Goal: Task Accomplishment & Management: Complete application form

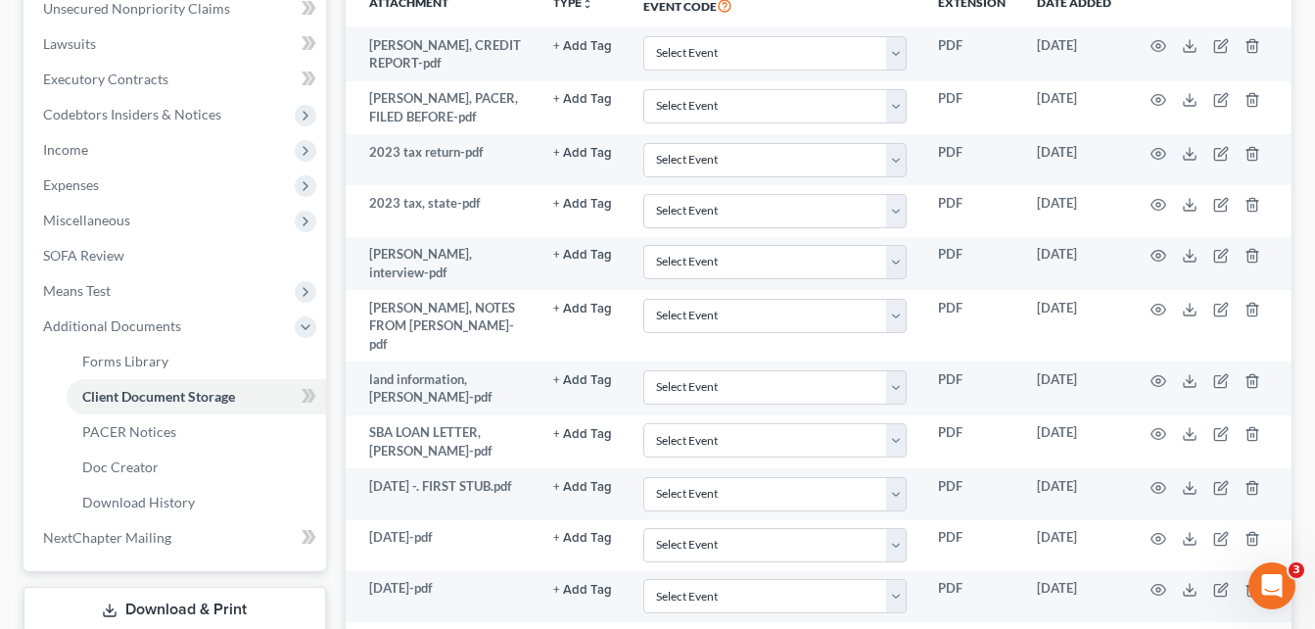
scroll to position [154, 0]
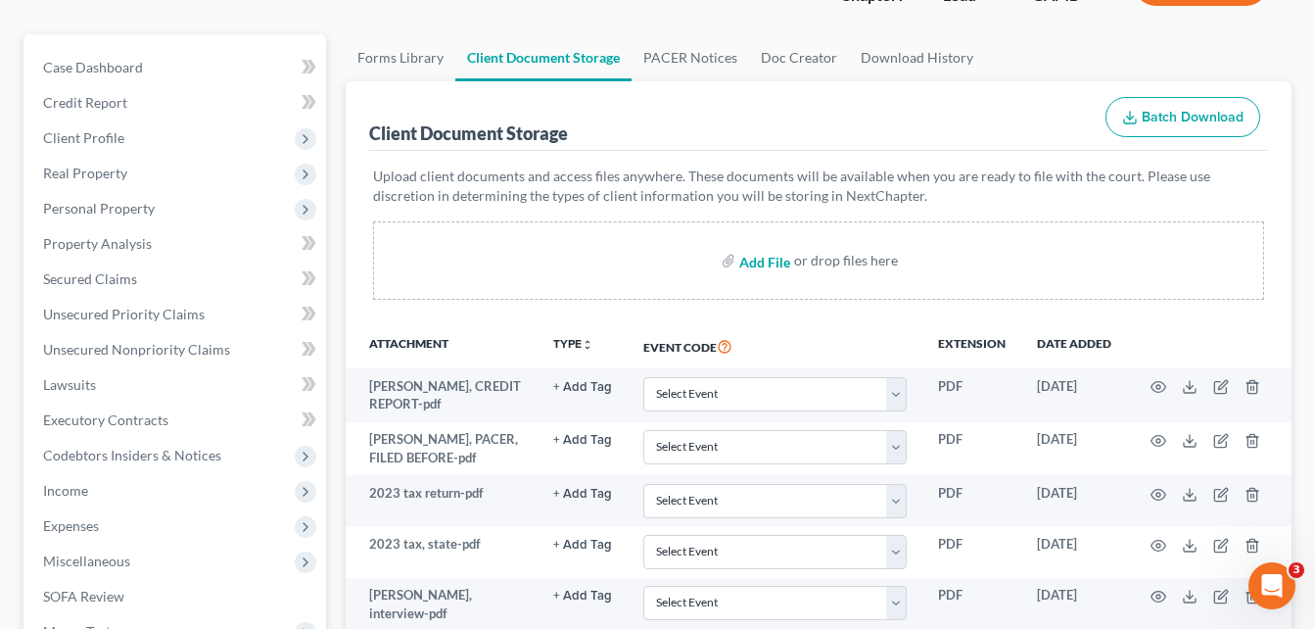
click at [762, 267] on input "file" at bounding box center [762, 260] width 47 height 35
type input "C:\fakepath\[PERSON_NAME], id.pdf"
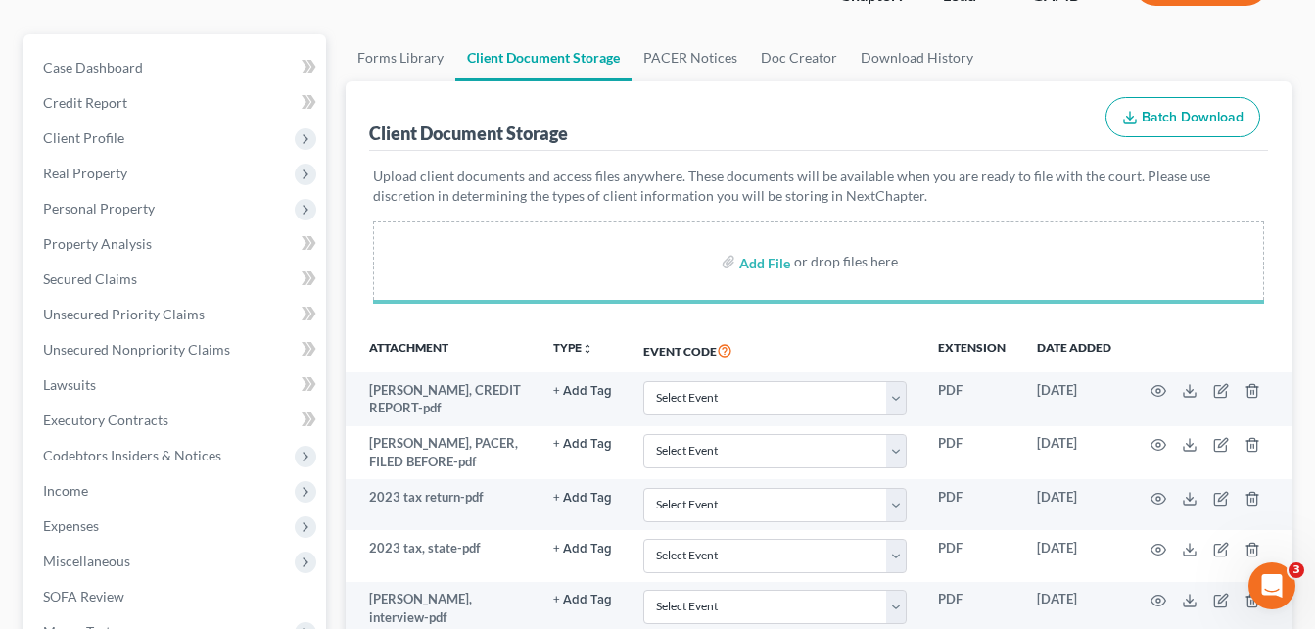
click at [339, 269] on div "Forms Library Client Document Storage PACER Notices Doc Creator Download Histor…" at bounding box center [819, 539] width 966 height 1011
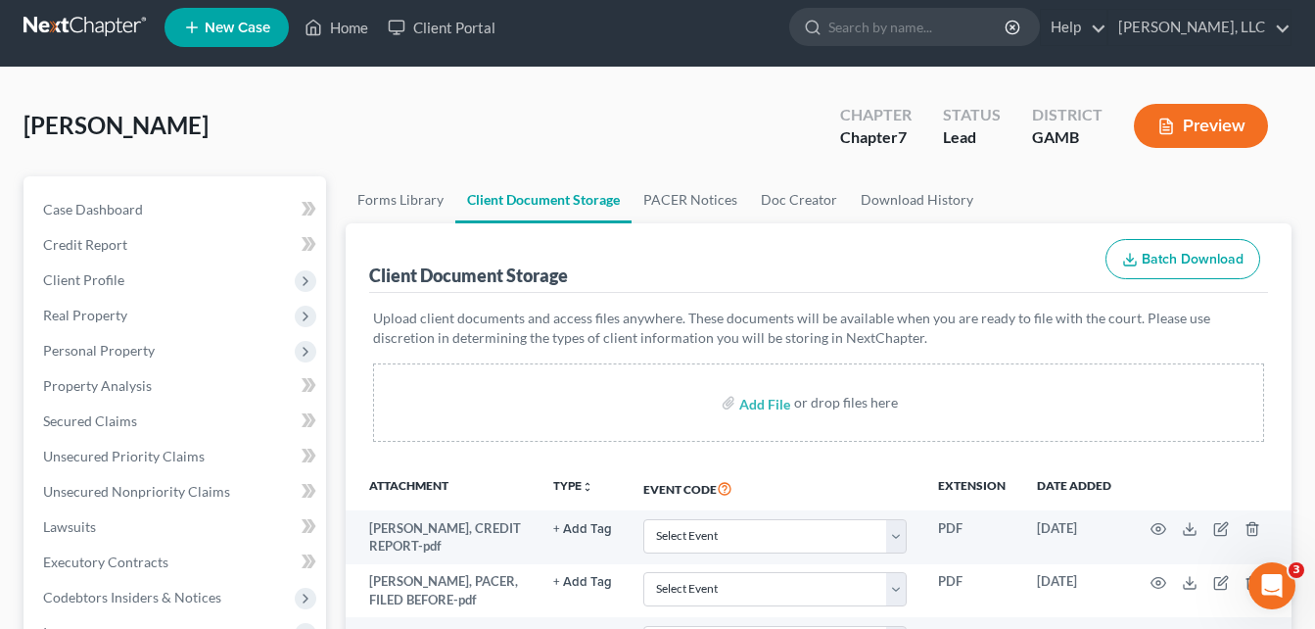
scroll to position [0, 0]
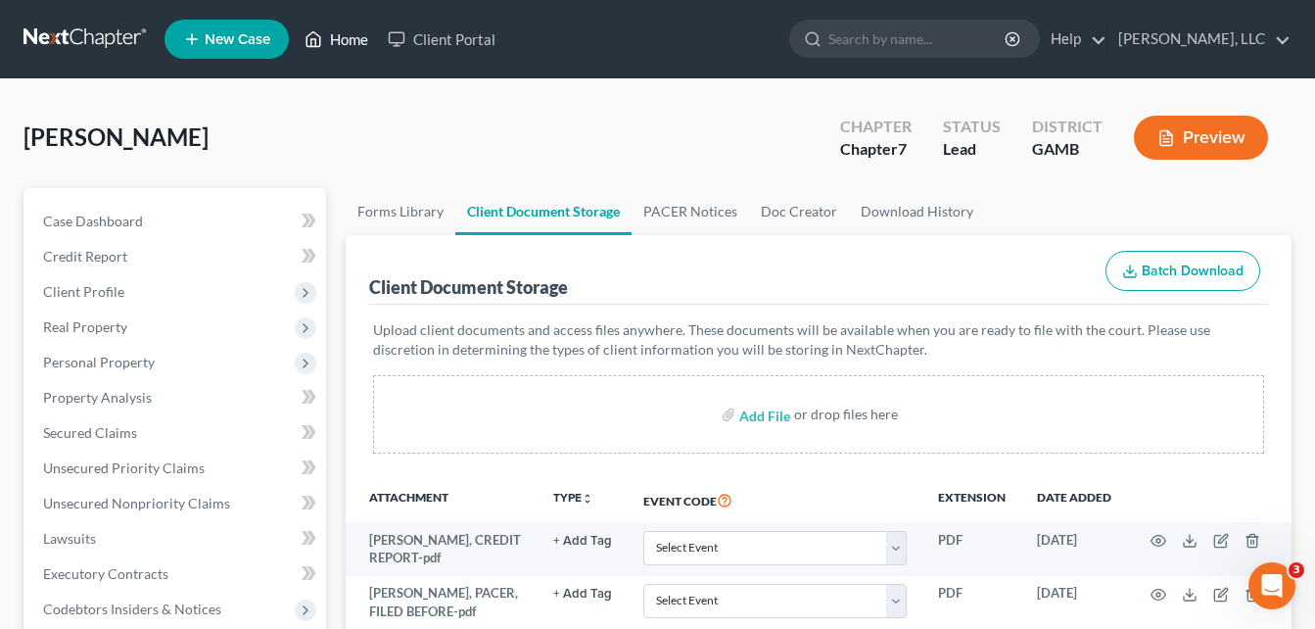
click at [344, 43] on link "Home" at bounding box center [336, 39] width 83 height 35
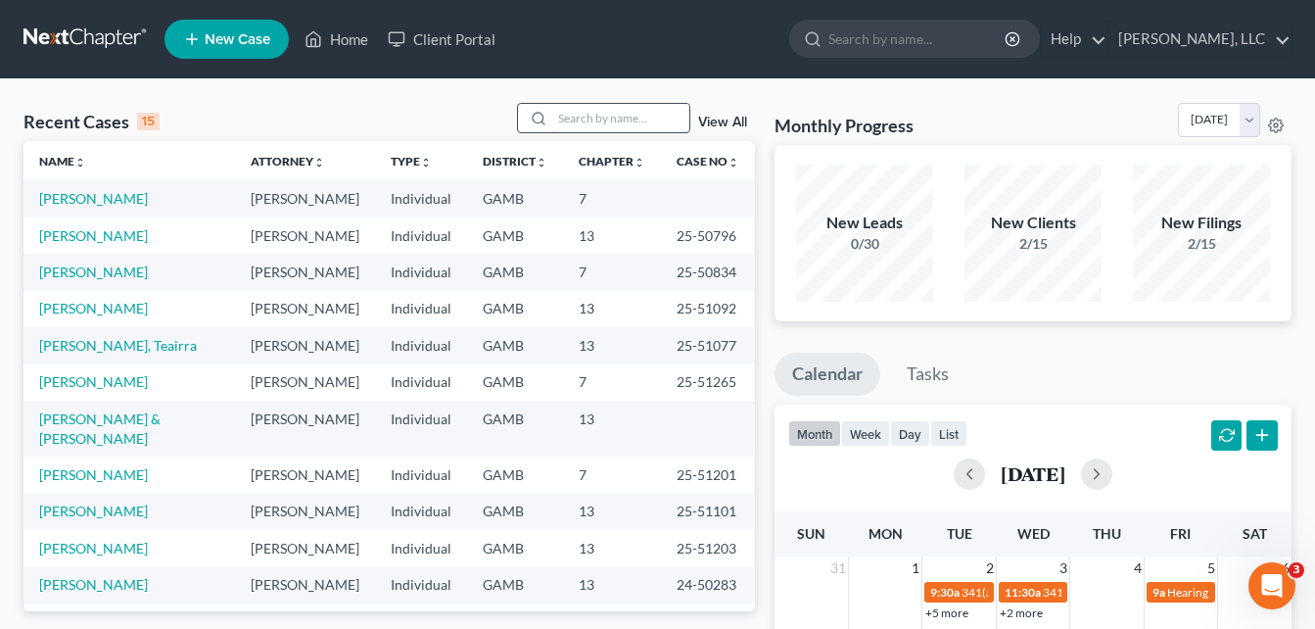
click at [610, 115] on input "search" at bounding box center [620, 118] width 137 height 28
type input "gray"
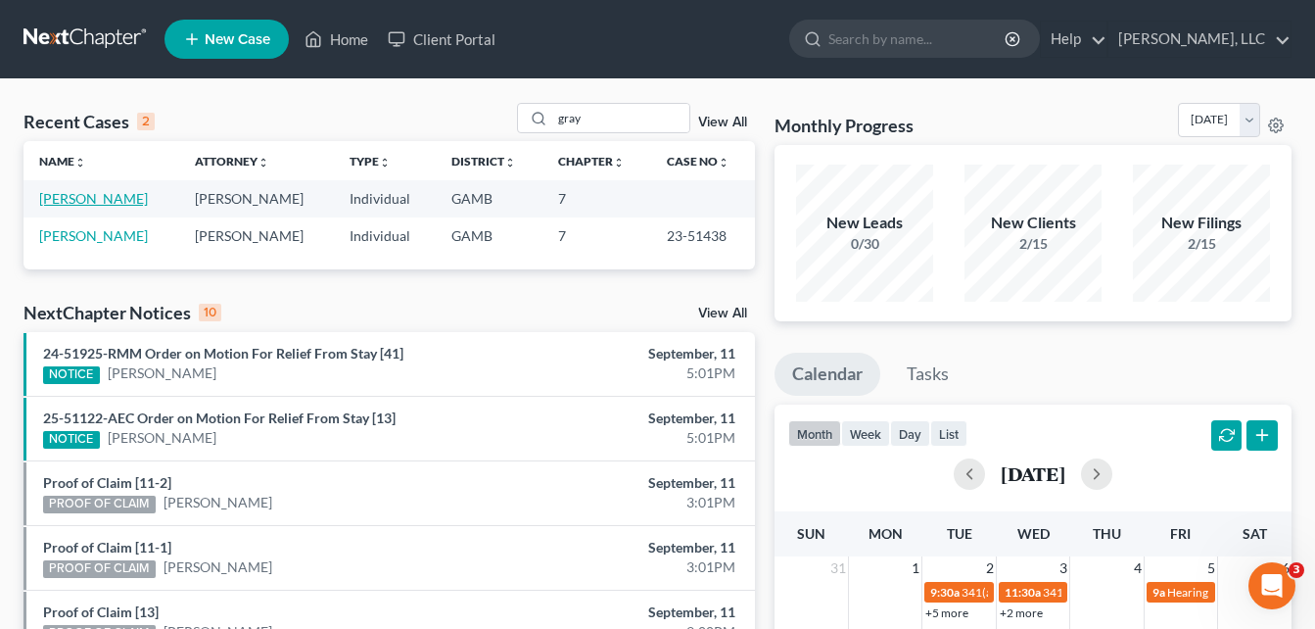
click at [98, 200] on link "[PERSON_NAME]" at bounding box center [93, 198] width 109 height 17
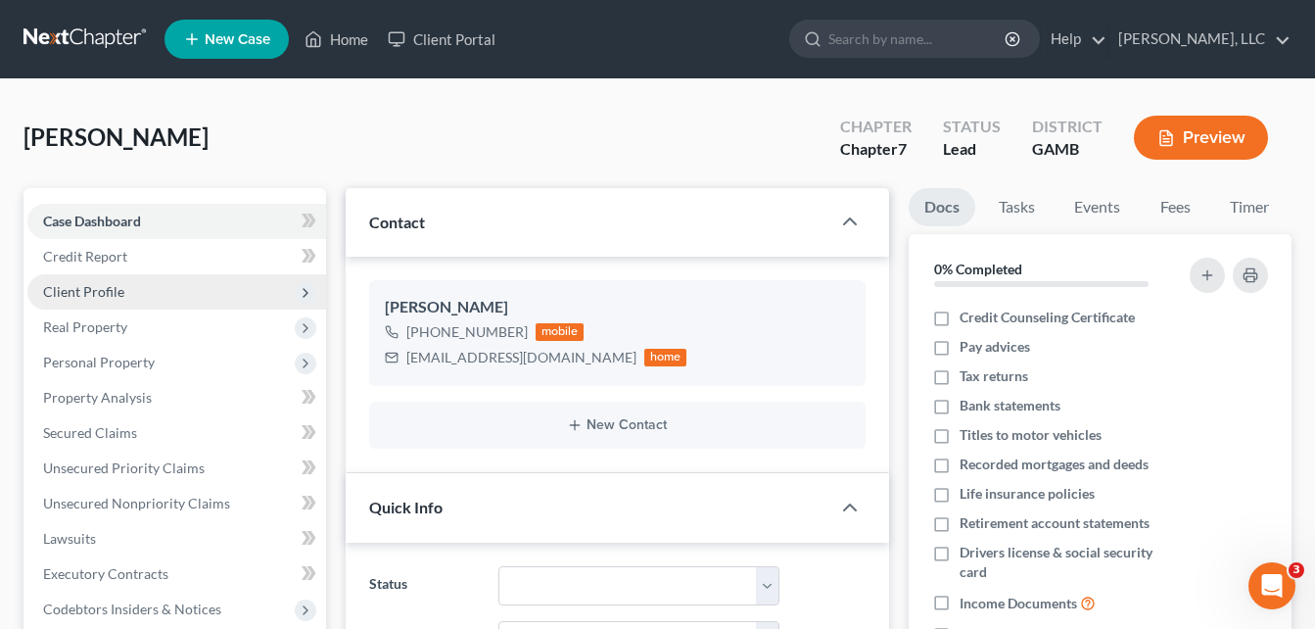
click at [111, 302] on span "Client Profile" at bounding box center [176, 291] width 299 height 35
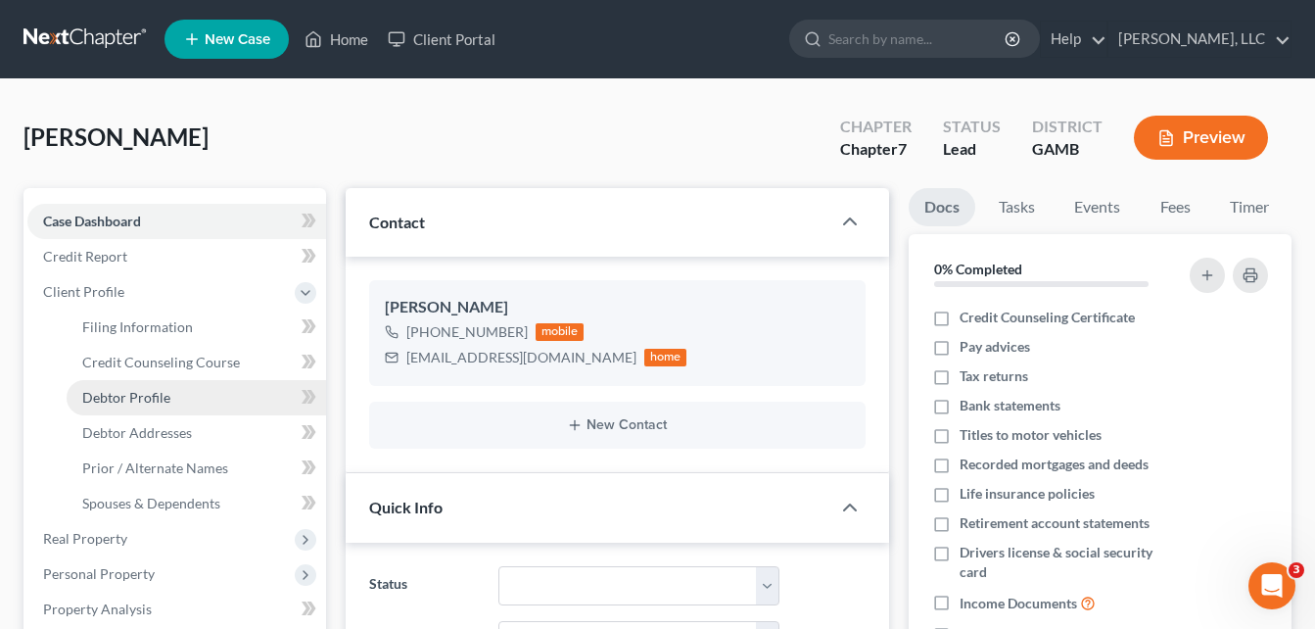
click at [147, 393] on span "Debtor Profile" at bounding box center [126, 397] width 88 height 17
select select "0"
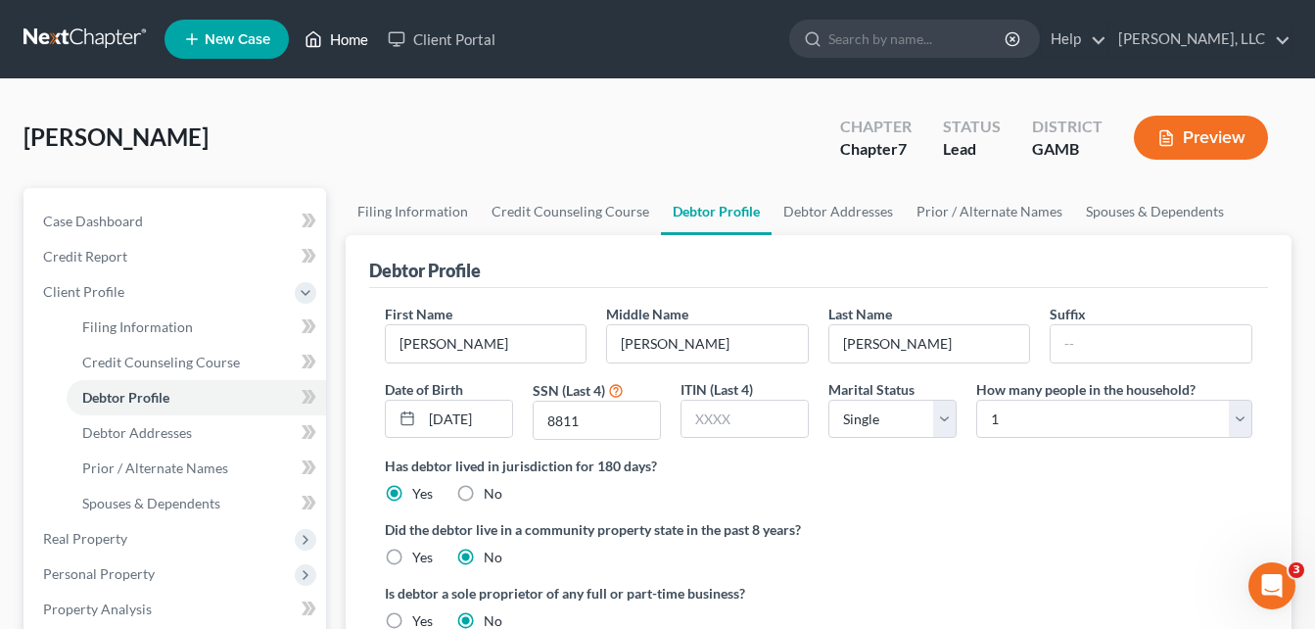
click at [350, 36] on link "Home" at bounding box center [336, 39] width 83 height 35
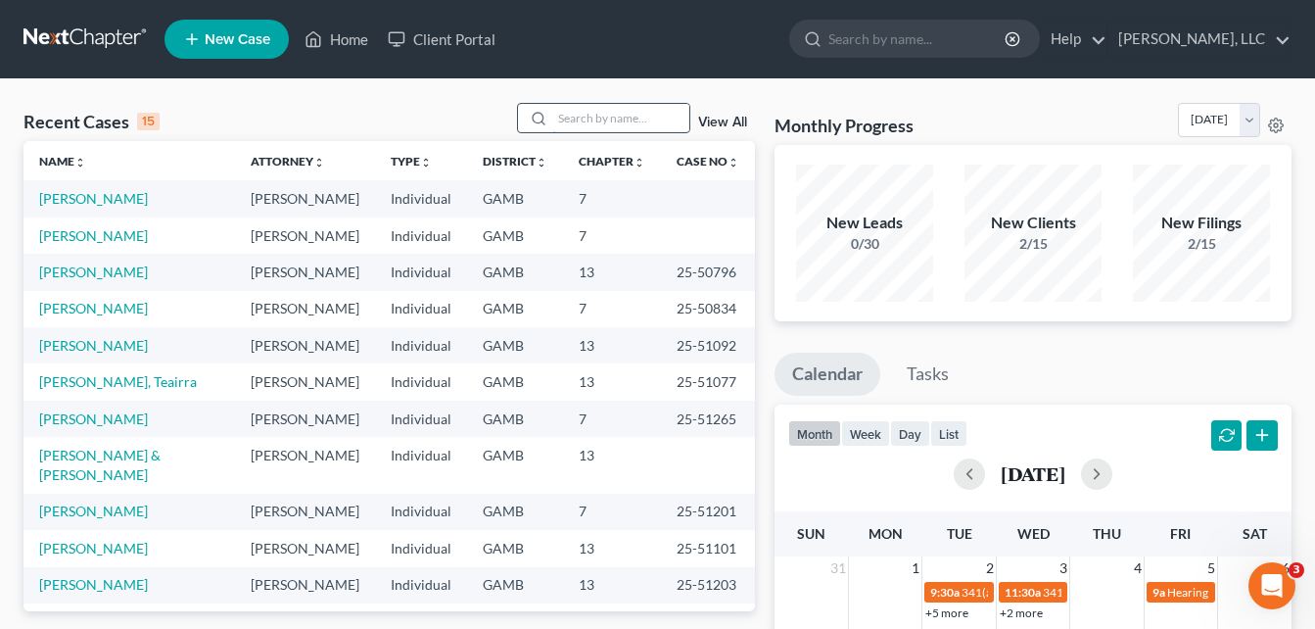
click at [590, 116] on input "search" at bounding box center [620, 118] width 137 height 28
type input "annett"
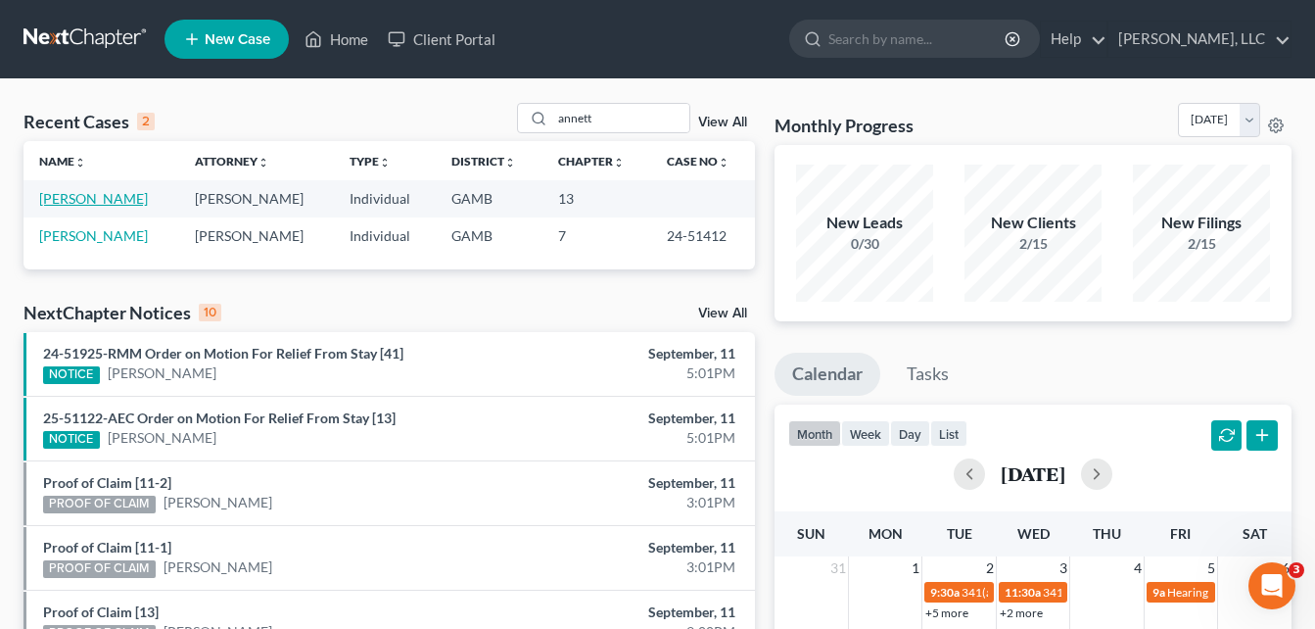
click at [123, 201] on link "[PERSON_NAME]" at bounding box center [93, 198] width 109 height 17
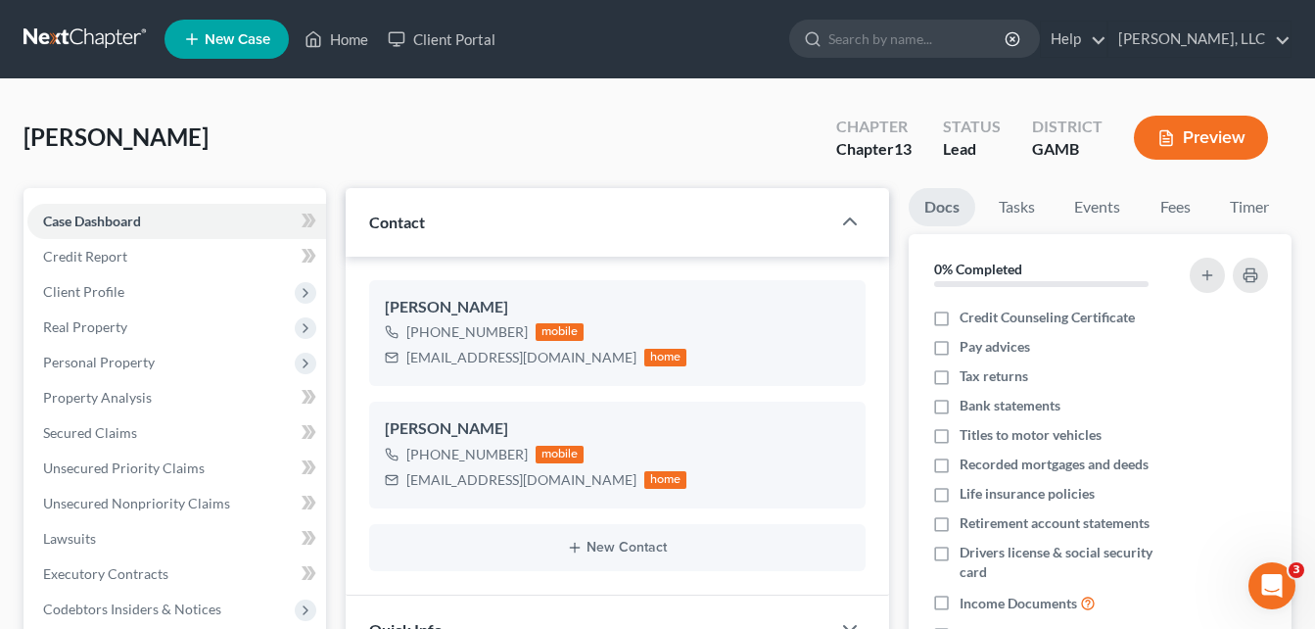
click at [309, 150] on div "[PERSON_NAME] Upgraded Chapter Chapter 13 Status Lead District [GEOGRAPHIC_DATA…" at bounding box center [658, 145] width 1268 height 85
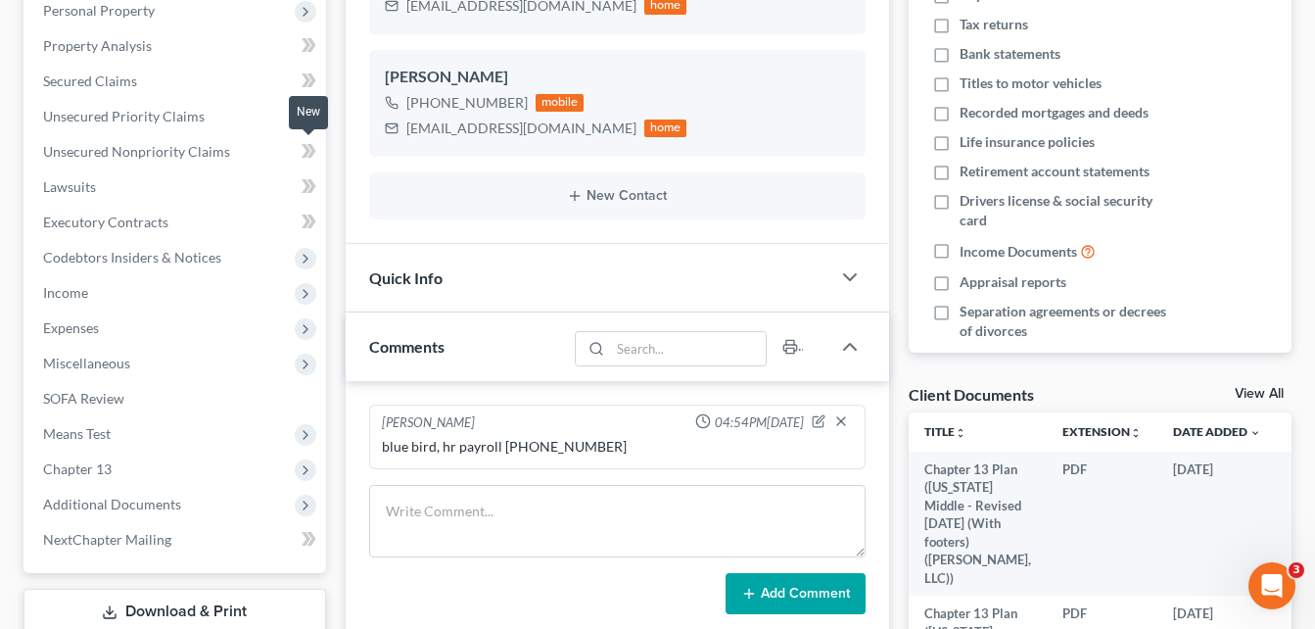
scroll to position [353, 0]
click at [339, 160] on div "Updates & News × [US_STATE][GEOGRAPHIC_DATA] Notes: Take a look at NextChapter'…" at bounding box center [617, 339] width 563 height 1009
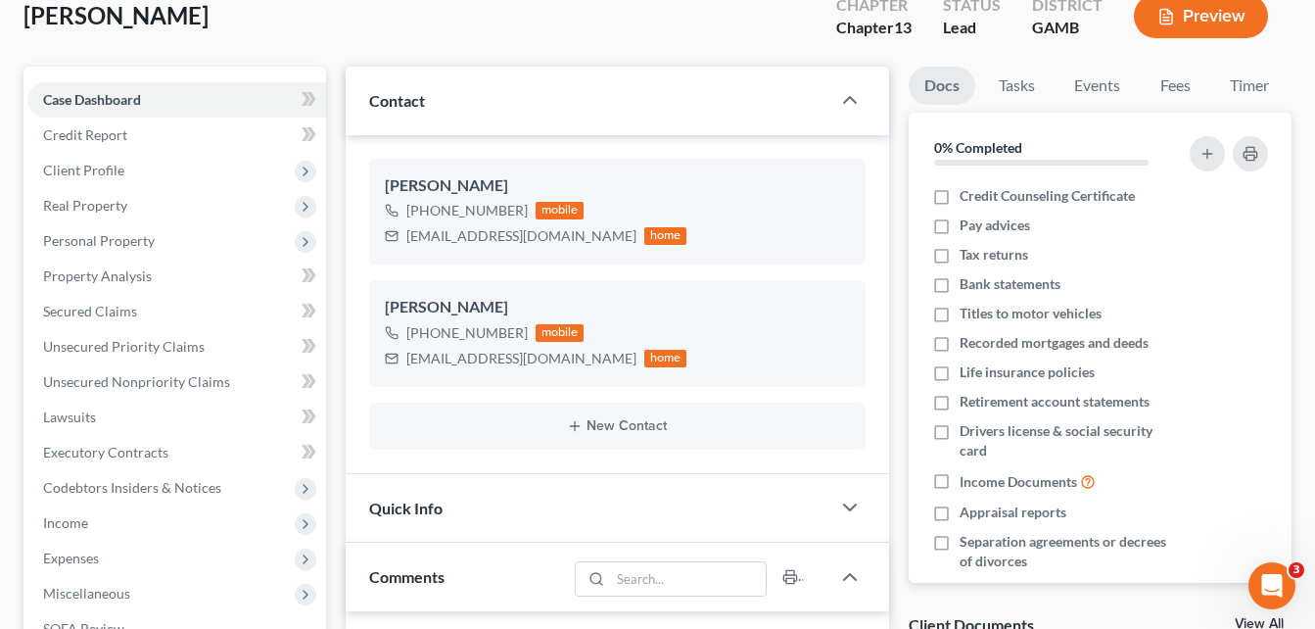
scroll to position [118, 0]
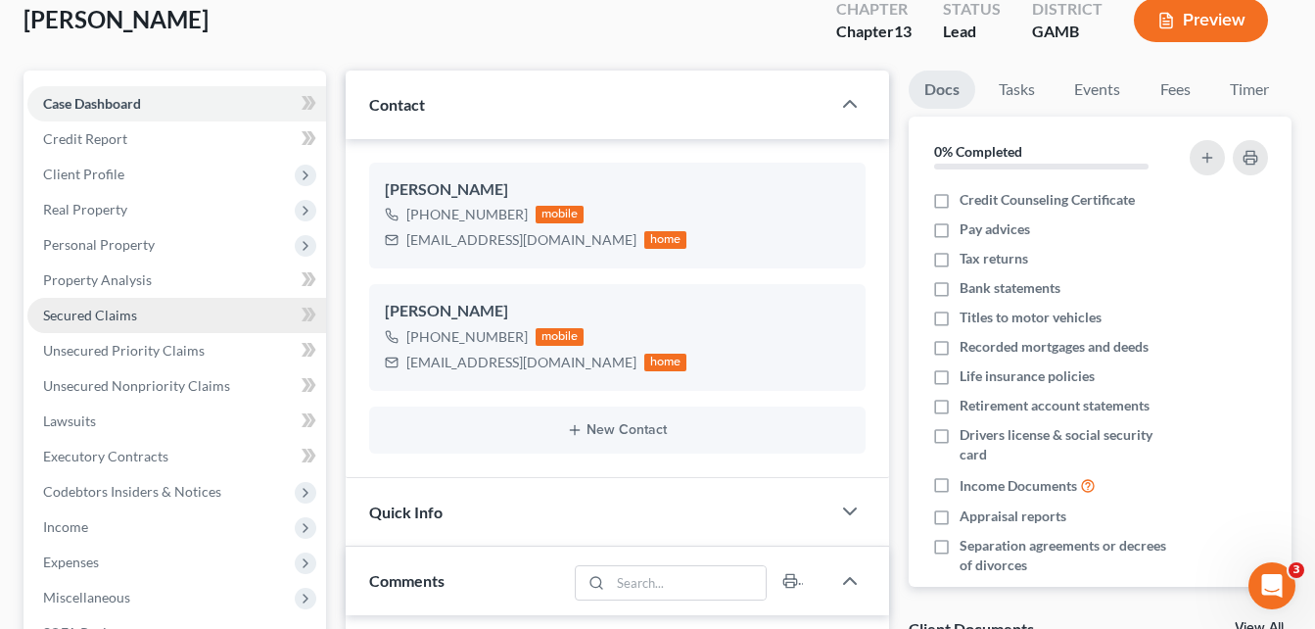
click at [95, 315] on span "Secured Claims" at bounding box center [90, 315] width 94 height 17
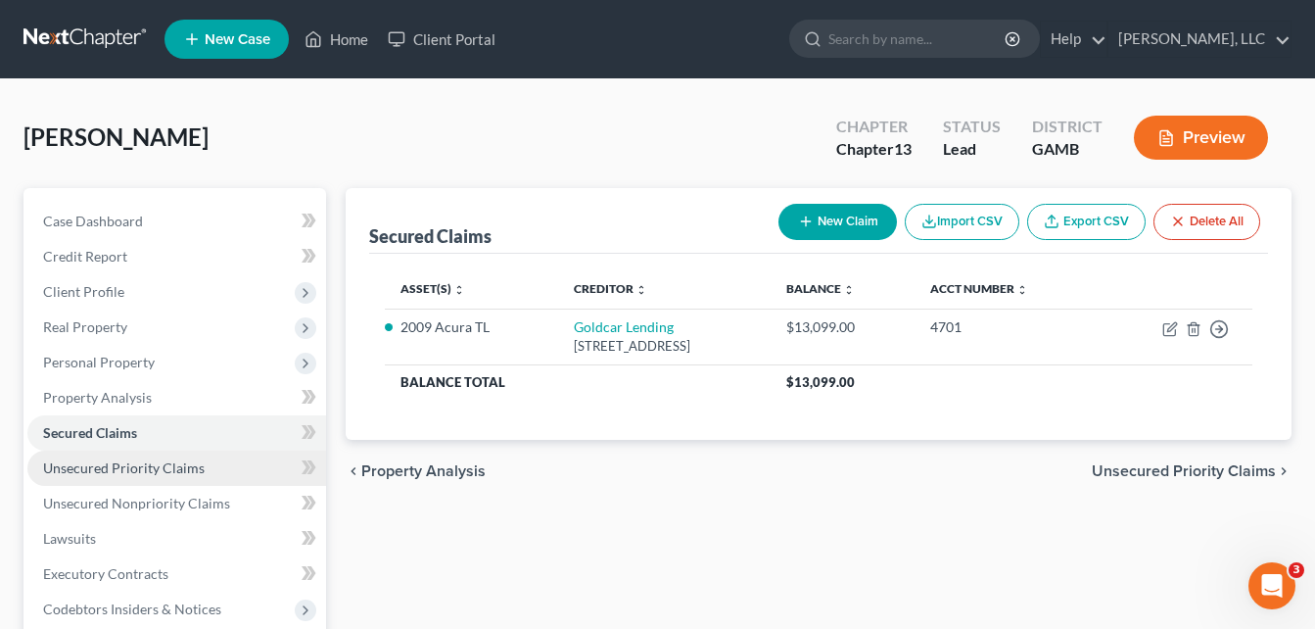
click at [100, 470] on span "Unsecured Priority Claims" at bounding box center [124, 467] width 162 height 17
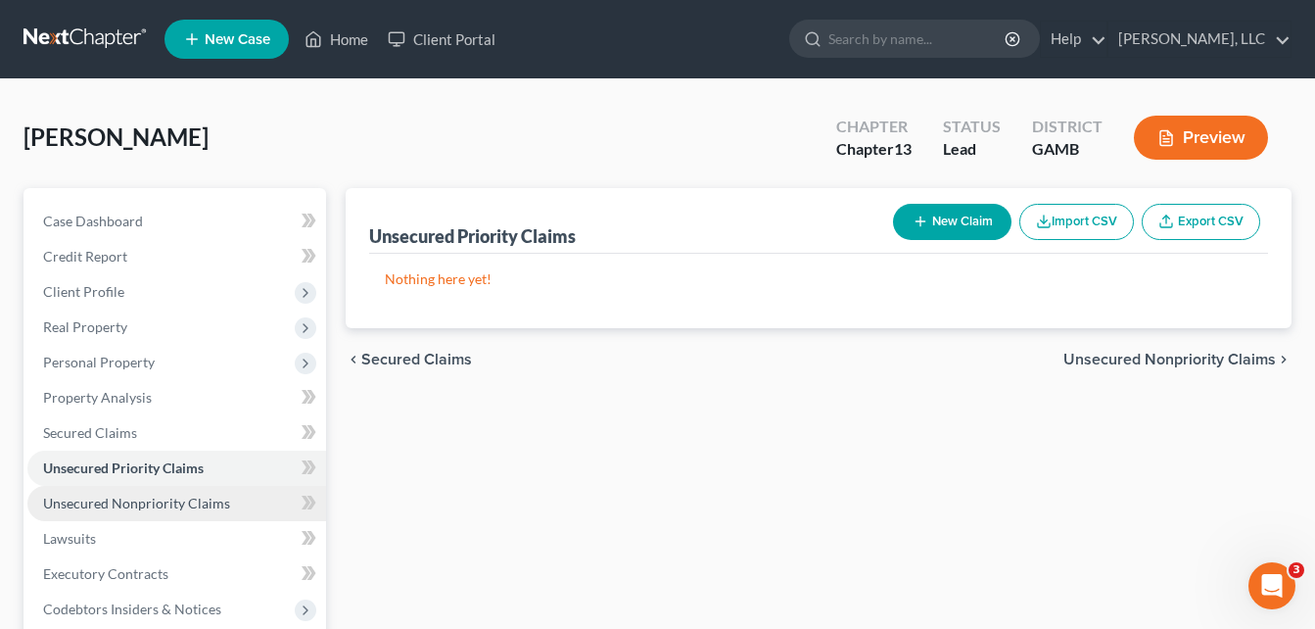
click at [100, 507] on span "Unsecured Nonpriority Claims" at bounding box center [136, 503] width 187 height 17
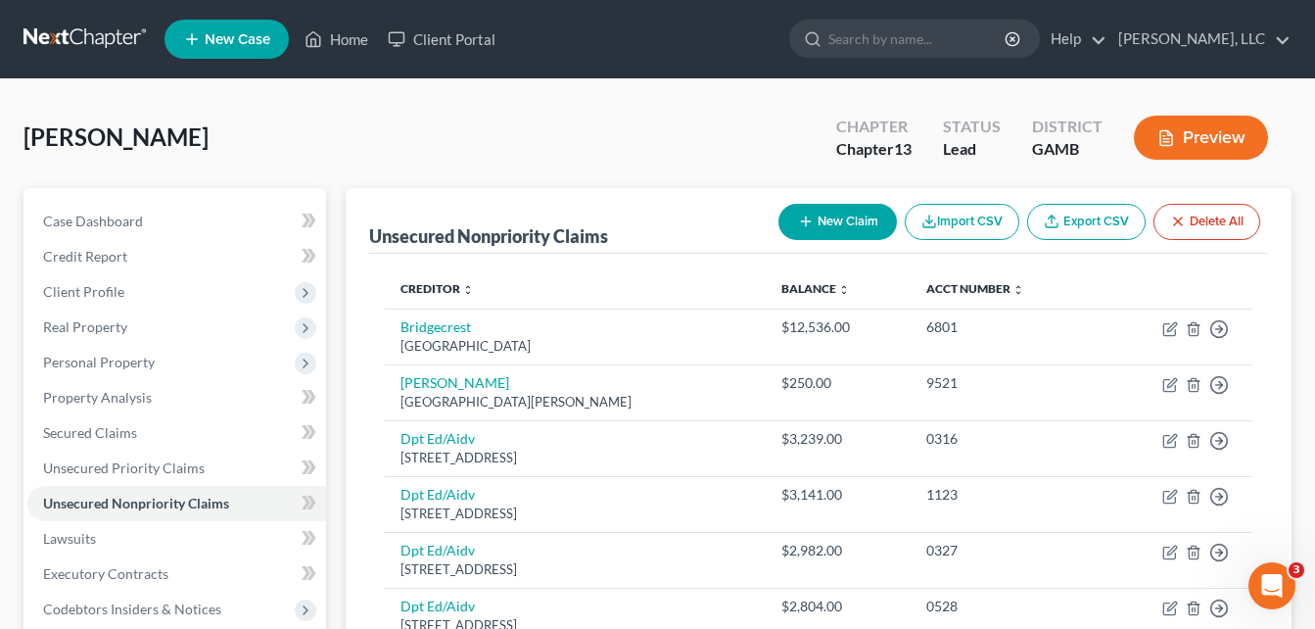
click at [826, 221] on button "New Claim" at bounding box center [838, 222] width 119 height 36
select select "0"
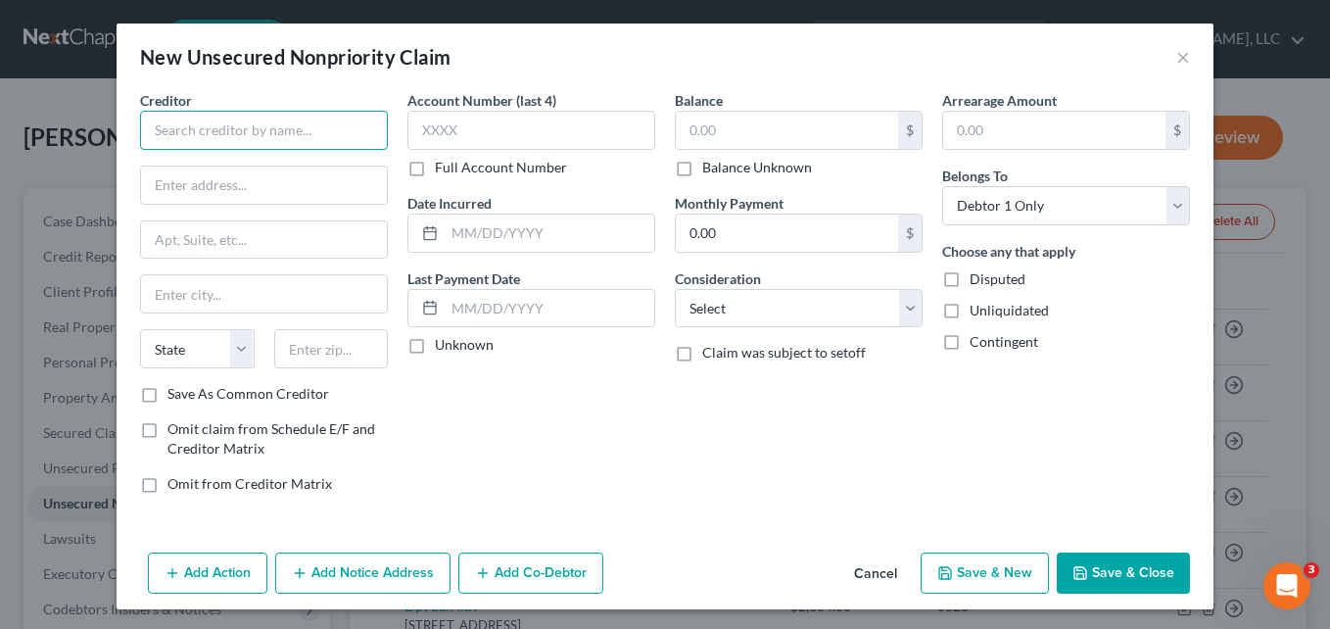
click at [313, 138] on input "text" at bounding box center [264, 130] width 248 height 39
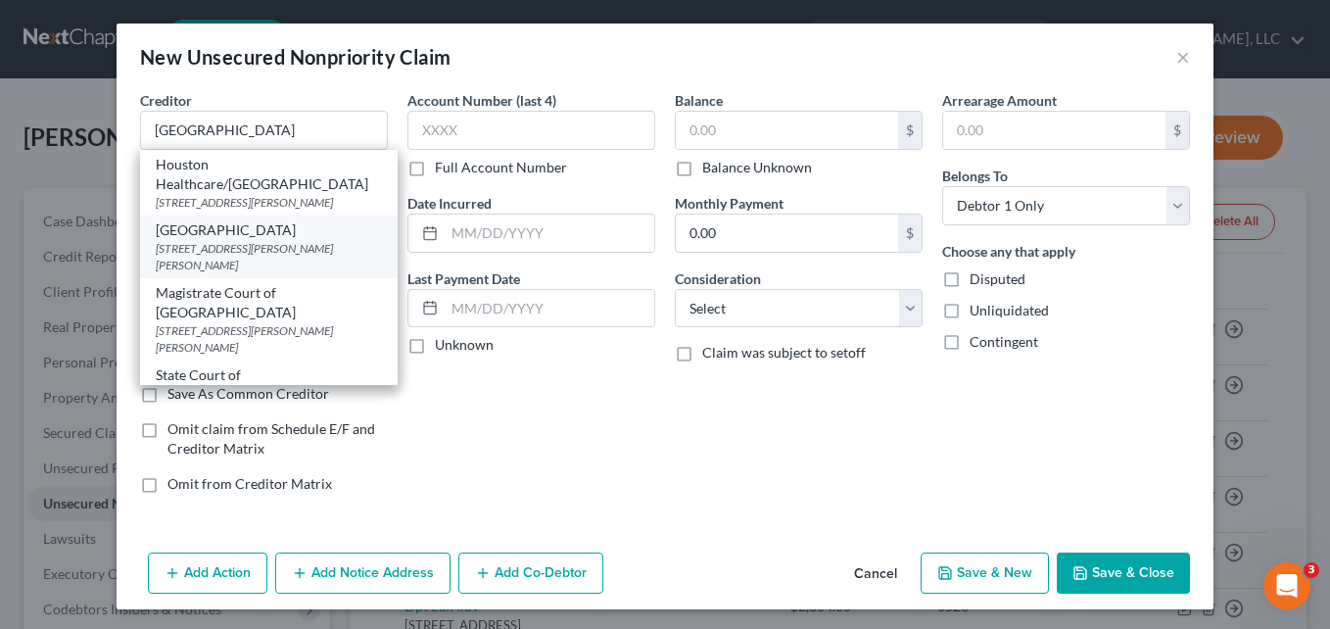
click at [231, 261] on div "[STREET_ADDRESS][PERSON_NAME][PERSON_NAME]" at bounding box center [269, 256] width 226 height 33
type input "[GEOGRAPHIC_DATA]"
type input "[STREET_ADDRESS][PERSON_NAME]"
type input "[PERSON_NAME] [PERSON_NAME]"
select select "10"
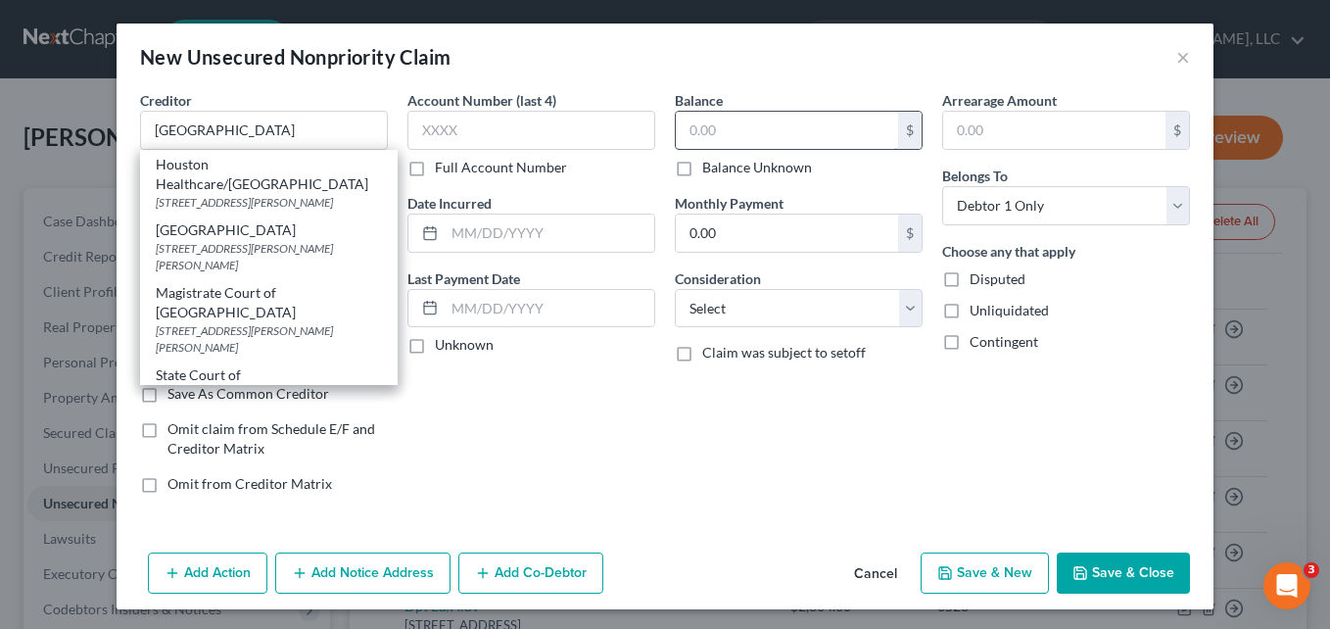
type input "31093"
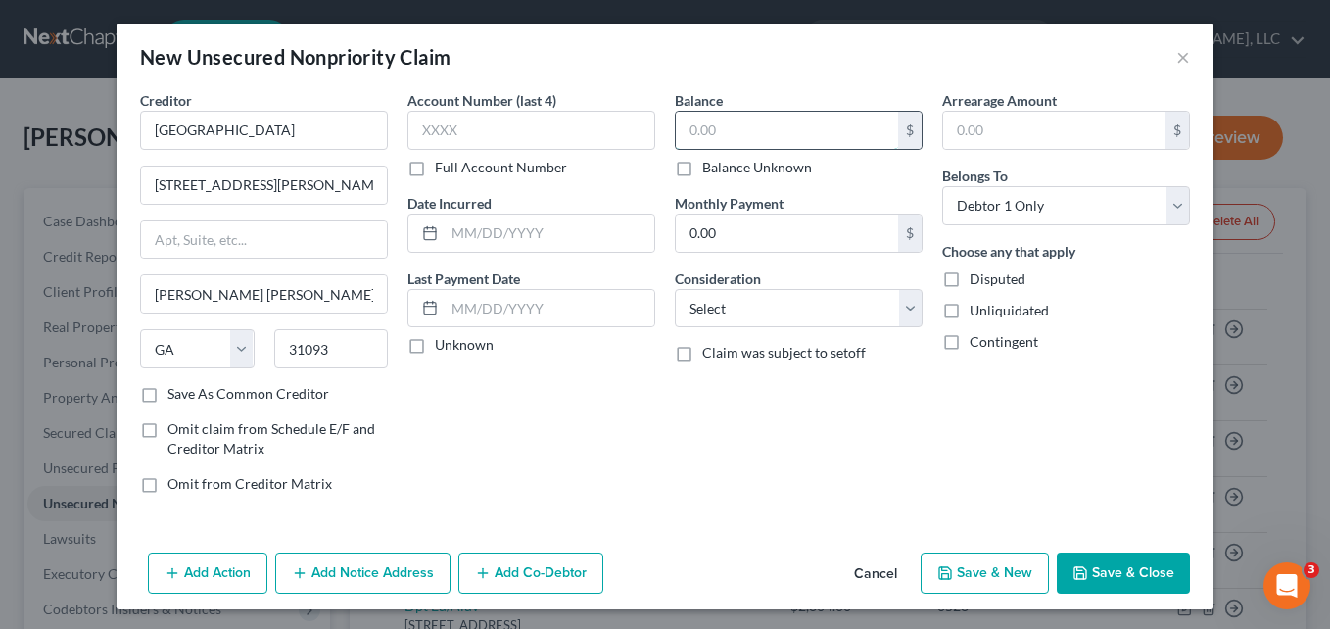
click at [707, 140] on input "text" at bounding box center [787, 130] width 222 height 37
type input "3,456.38"
click at [705, 543] on div "Creditor * [GEOGRAPHIC_DATA] [GEOGRAPHIC_DATA][PERSON_NAME][PERSON_NAME][PERSON…" at bounding box center [665, 317] width 1097 height 454
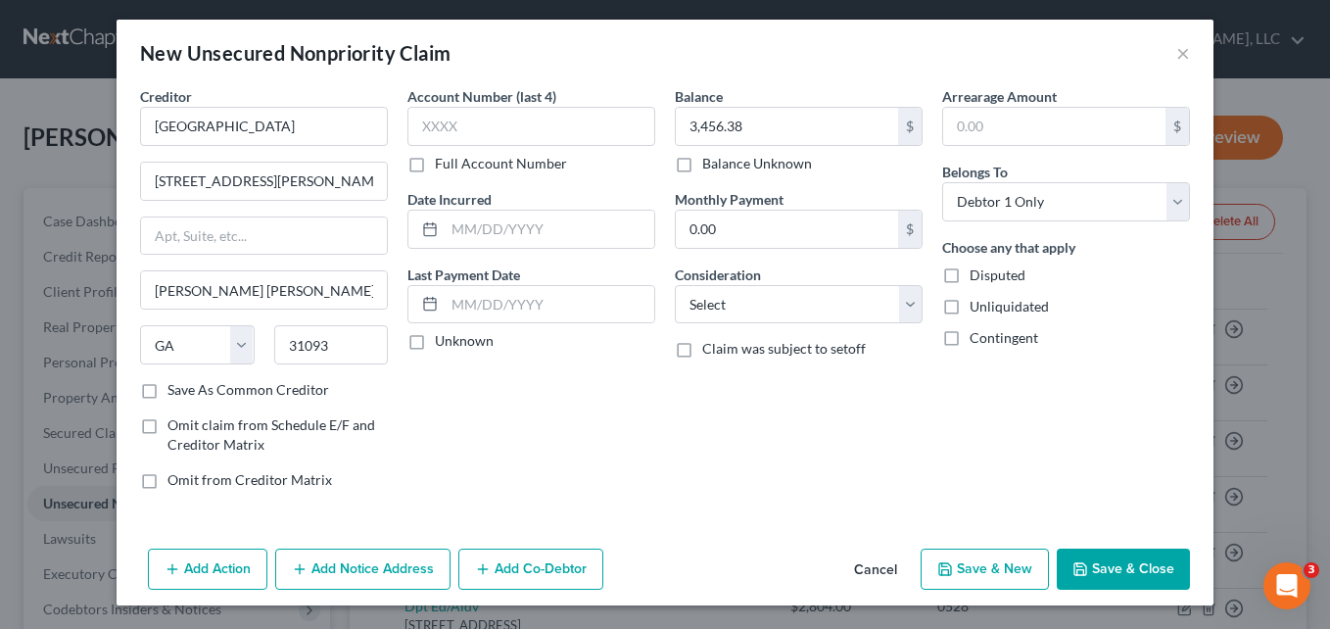
click at [366, 566] on button "Add Notice Address" at bounding box center [362, 568] width 175 height 41
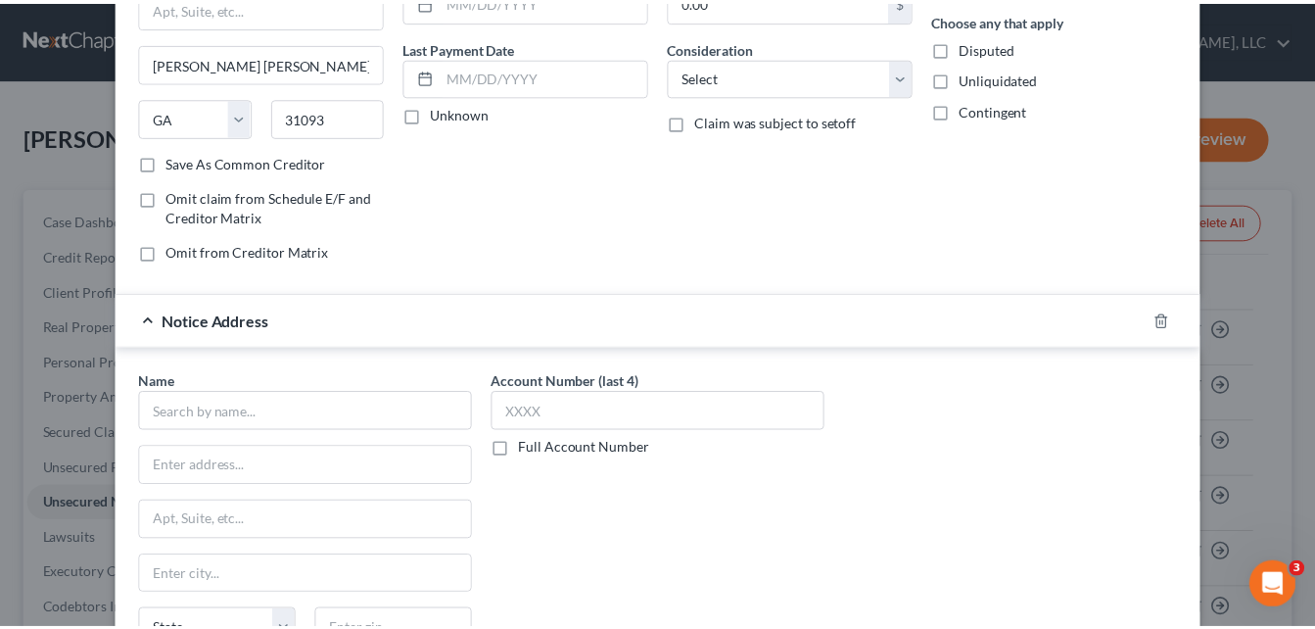
scroll to position [426, 0]
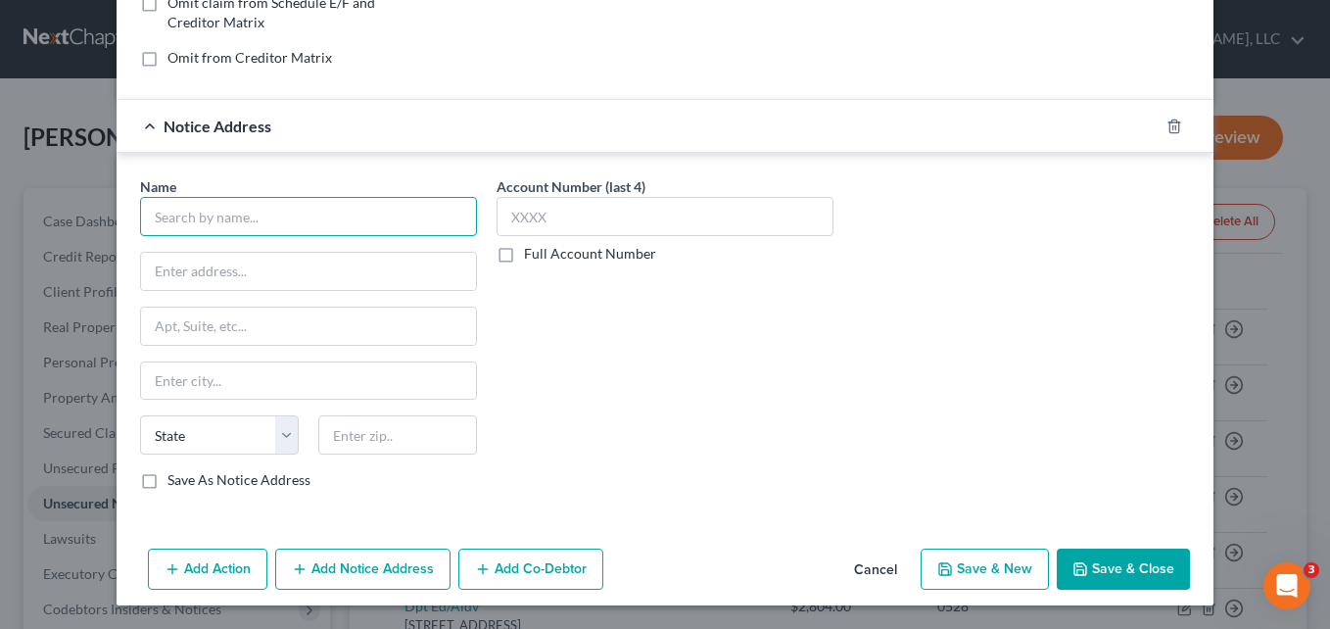
click at [258, 214] on input "text" at bounding box center [308, 216] width 337 height 39
type input "Emory Hospital Warner Robins"
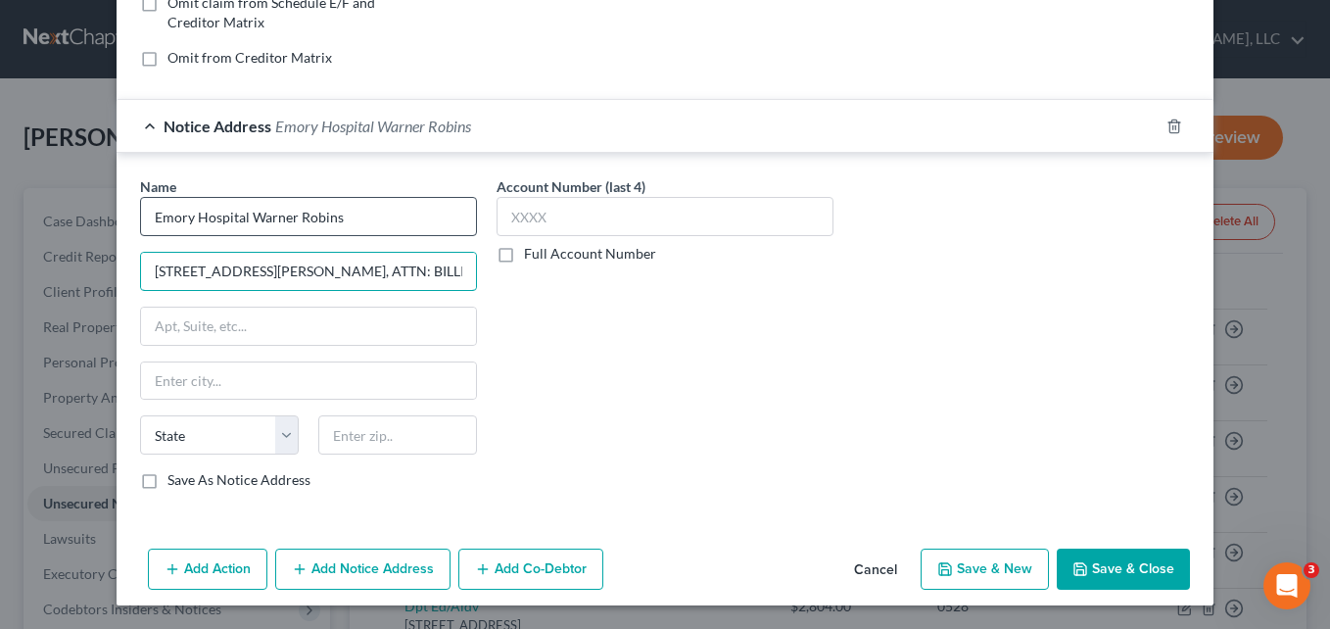
type input "[STREET_ADDRESS][PERSON_NAME], ATTN: BILLING DEPT"
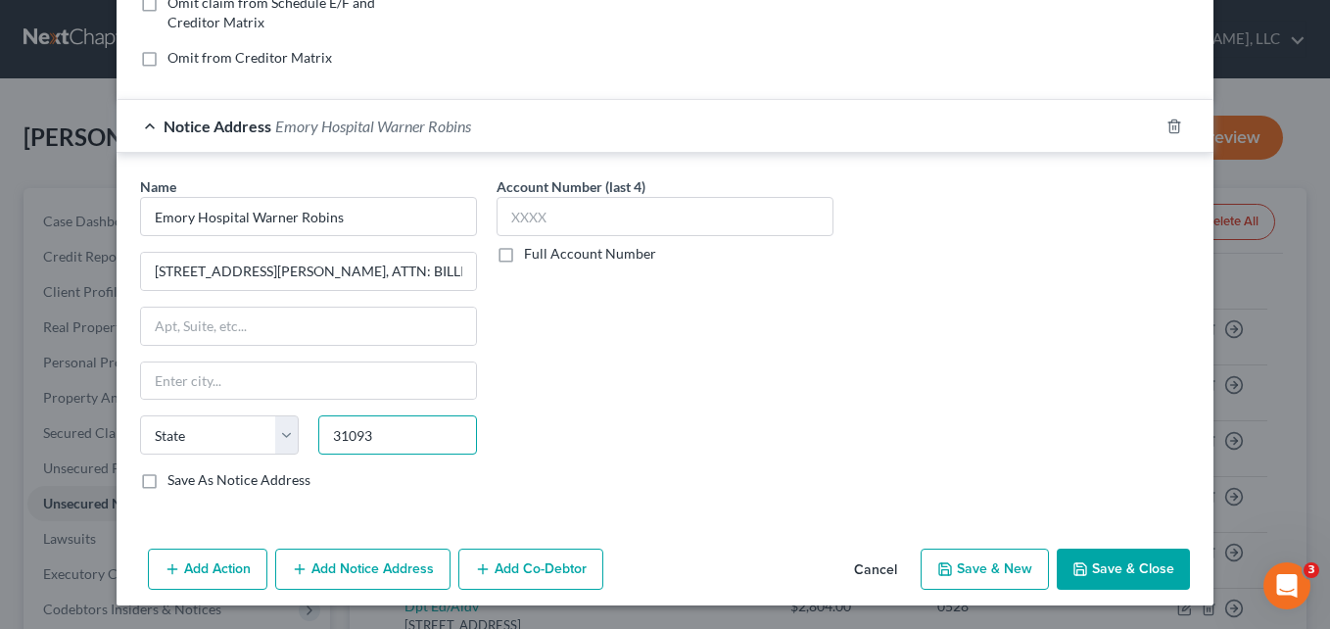
type input "31093"
click at [609, 332] on div "Account Number (last 4) Full Account Number" at bounding box center [665, 340] width 357 height 329
type input "[PERSON_NAME] [PERSON_NAME]"
select select "10"
click at [261, 274] on input "[STREET_ADDRESS][PERSON_NAME], ATTN: BILLING DEPT" at bounding box center [308, 271] width 335 height 37
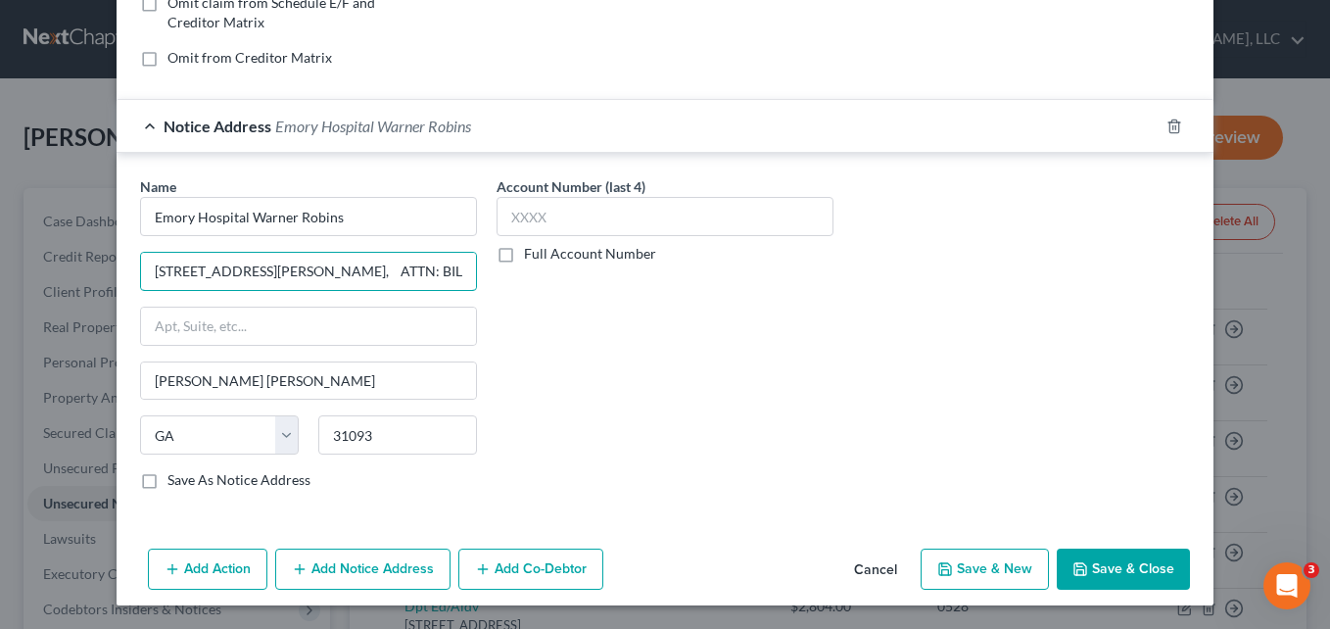
type input "[STREET_ADDRESS][PERSON_NAME], ATTN: BILLING DEPT"
click at [1115, 567] on button "Save & Close" at bounding box center [1123, 568] width 133 height 41
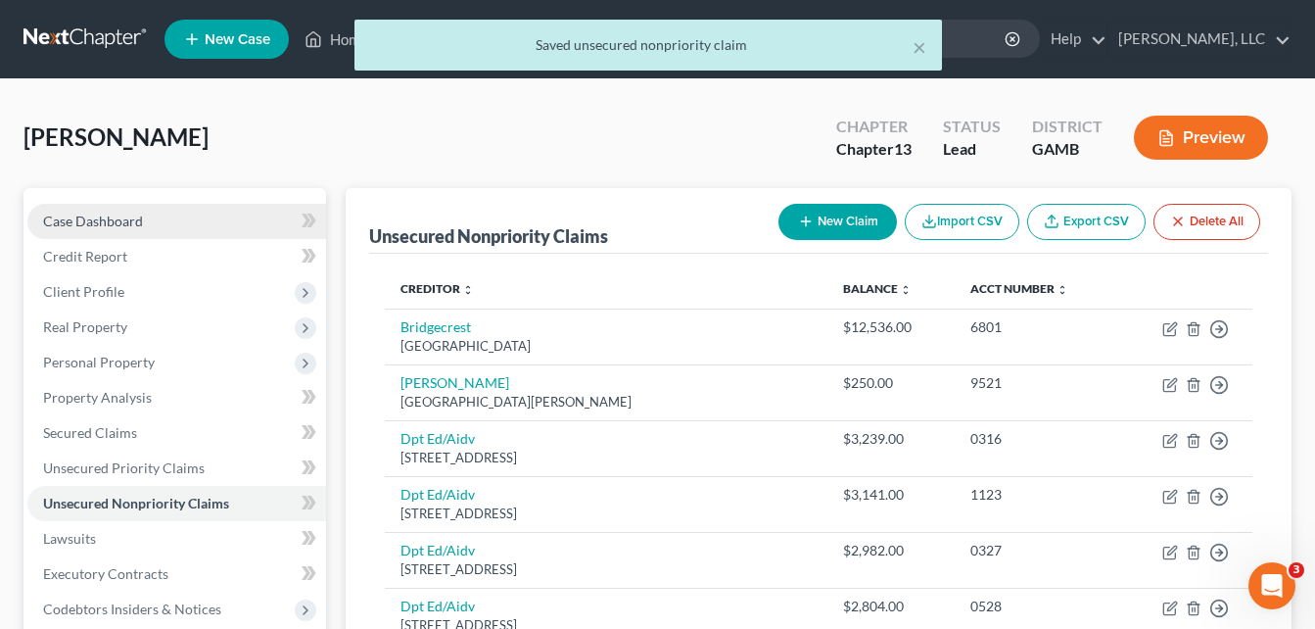
click at [99, 227] on span "Case Dashboard" at bounding box center [93, 221] width 100 height 17
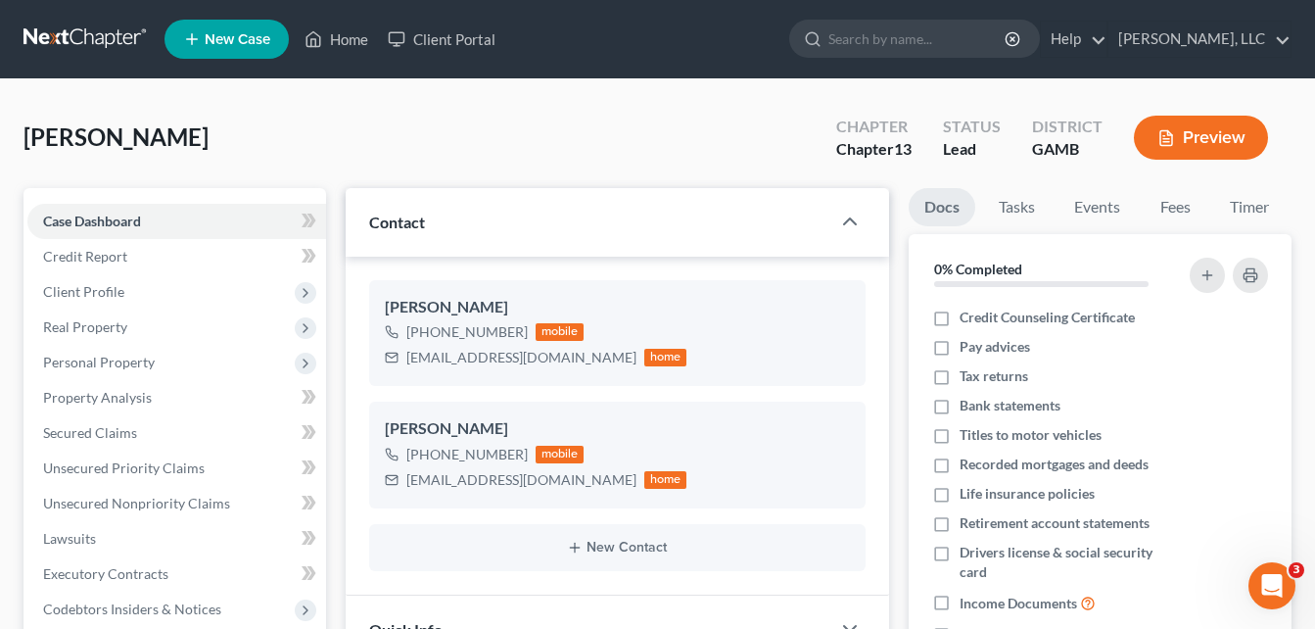
drag, startPoint x: 92, startPoint y: 296, endPoint x: 379, endPoint y: 193, distance: 304.8
click at [92, 296] on span "Client Profile" at bounding box center [83, 291] width 81 height 17
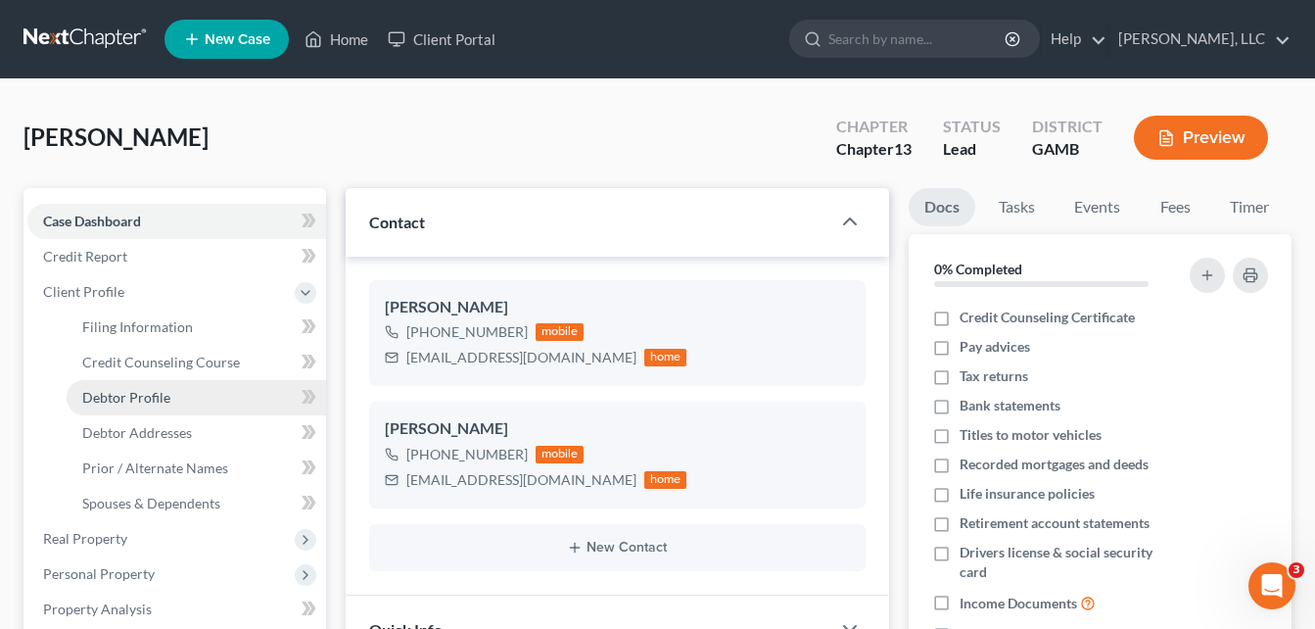
click at [140, 401] on span "Debtor Profile" at bounding box center [126, 397] width 88 height 17
select select "0"
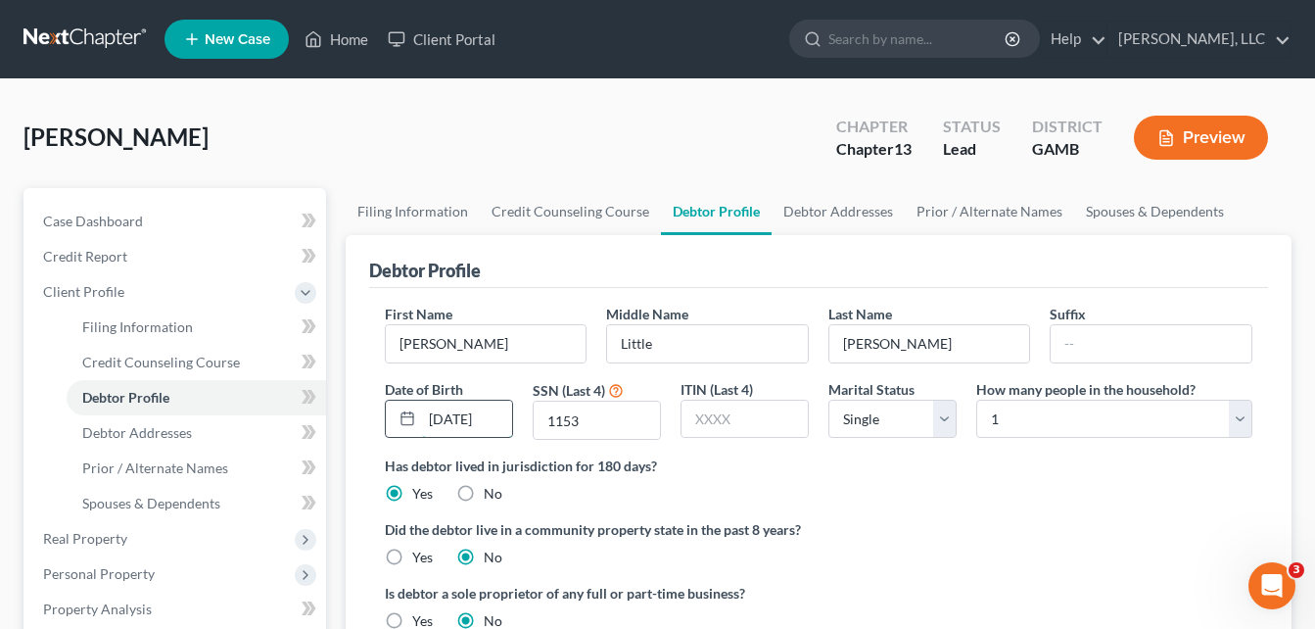
click at [451, 426] on input "[DATE]" at bounding box center [467, 419] width 90 height 37
click at [841, 214] on link "Debtor Addresses" at bounding box center [838, 211] width 133 height 47
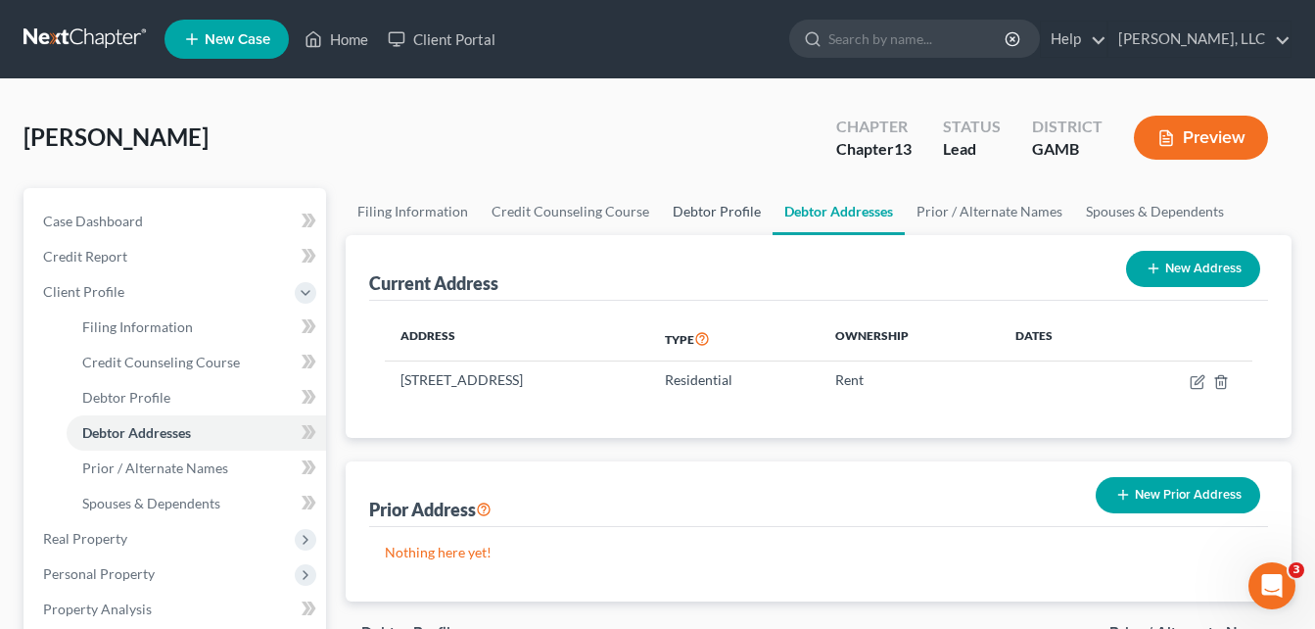
click at [729, 212] on link "Debtor Profile" at bounding box center [717, 211] width 112 height 47
select select "0"
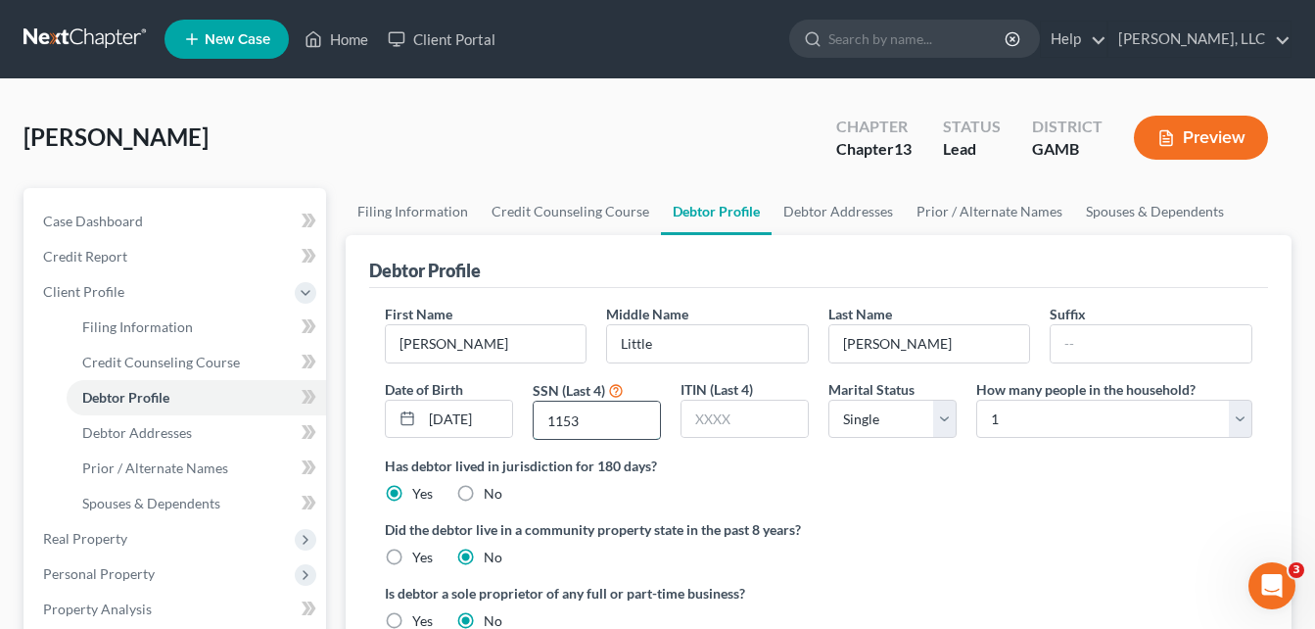
click at [583, 431] on input "1153" at bounding box center [597, 420] width 126 height 37
click at [852, 214] on link "Debtor Addresses" at bounding box center [838, 211] width 133 height 47
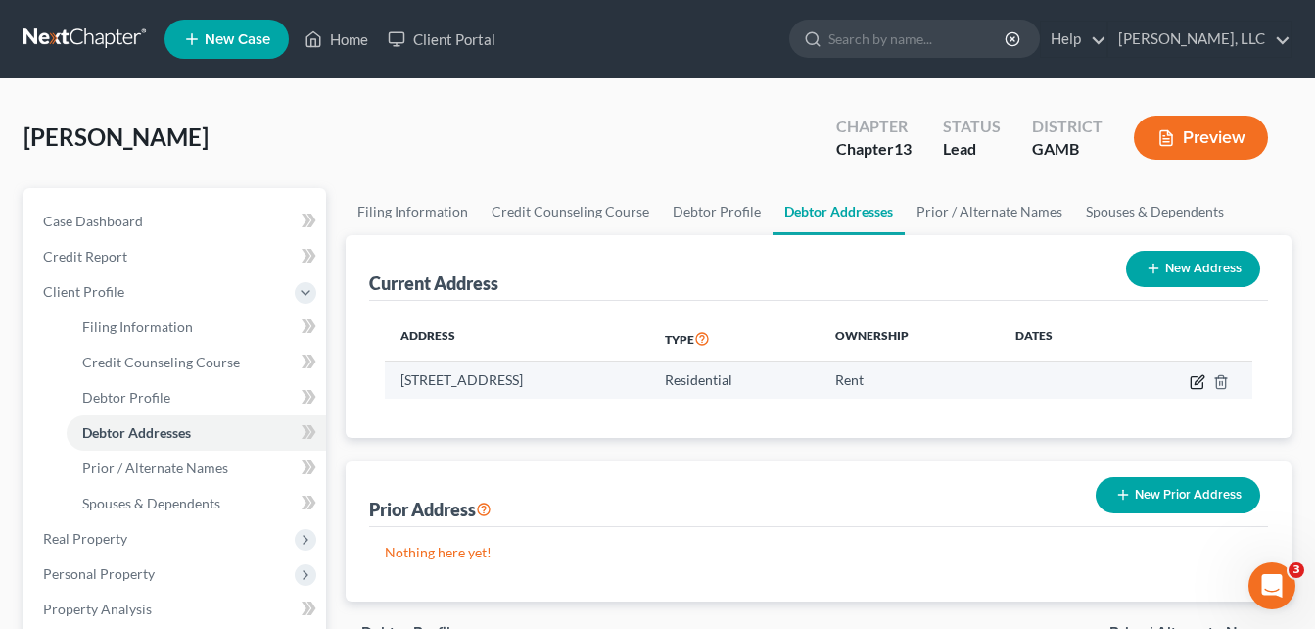
click at [1203, 384] on icon "button" at bounding box center [1197, 382] width 12 height 12
select select "10"
select select "75"
select select "0"
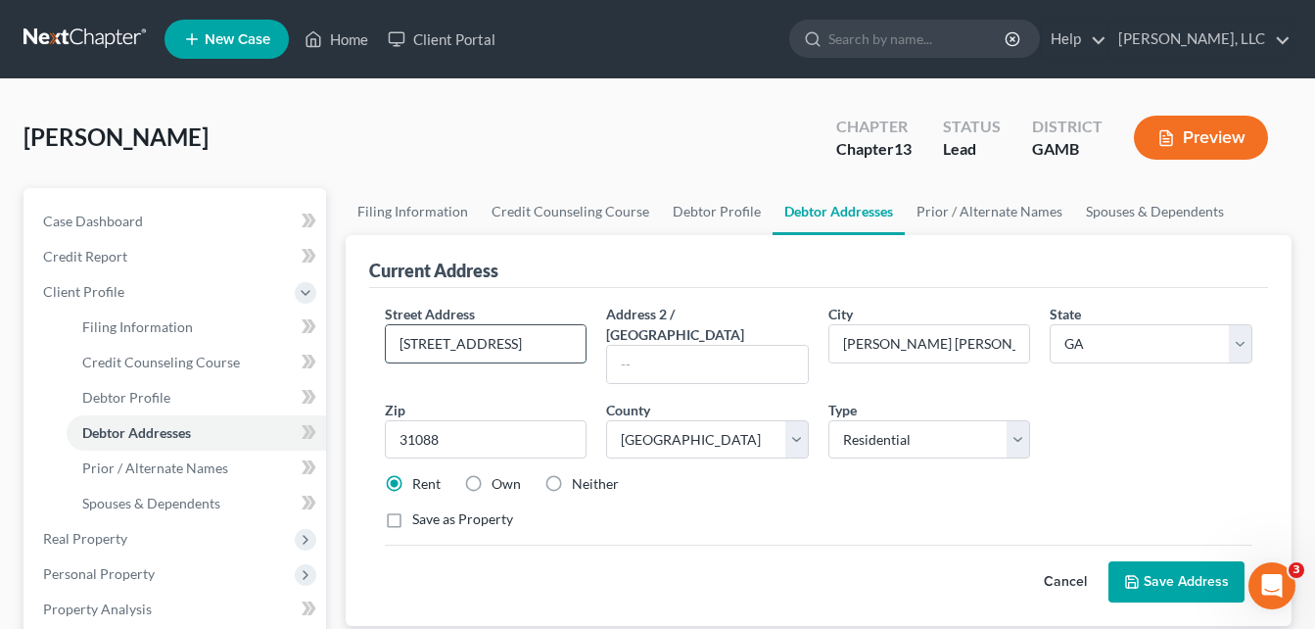
click at [549, 353] on input "[STREET_ADDRESS]" at bounding box center [486, 343] width 201 height 37
drag, startPoint x: 397, startPoint y: 341, endPoint x: 585, endPoint y: 352, distance: 188.4
click at [585, 352] on input "[STREET_ADDRESS]" at bounding box center [486, 343] width 201 height 37
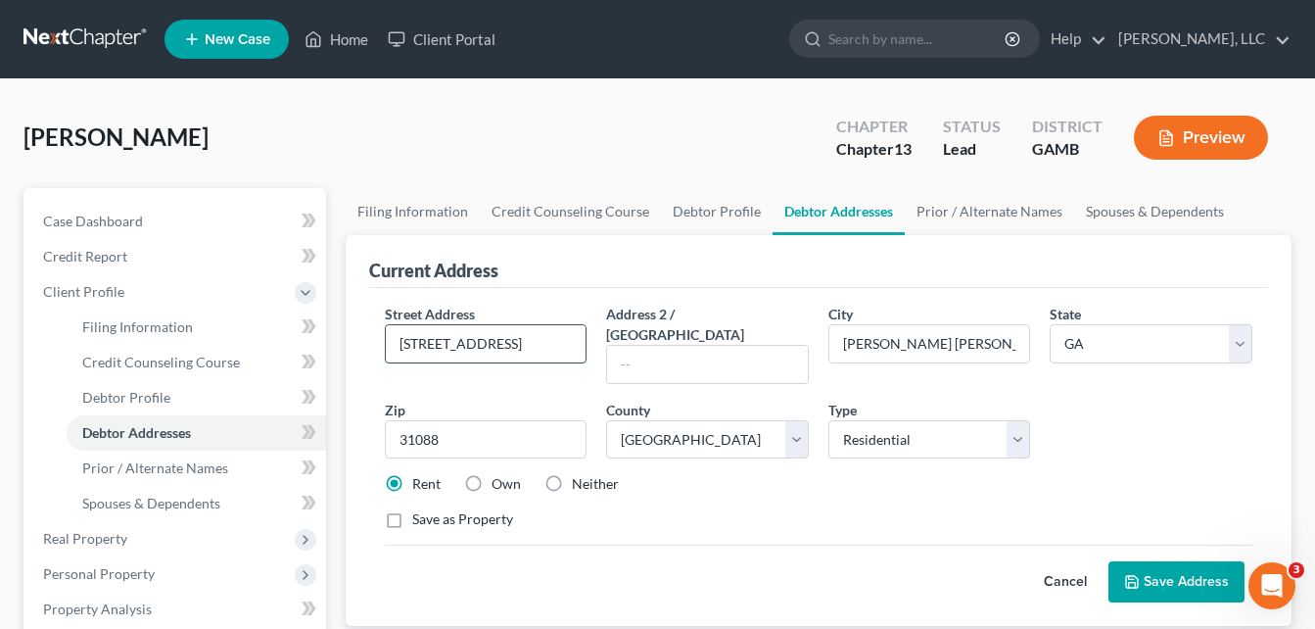
type input "[STREET_ADDRESS]"
type input "31076"
type input "[PERSON_NAME]"
select select "132"
click at [1165, 561] on button "Save Address" at bounding box center [1177, 581] width 136 height 41
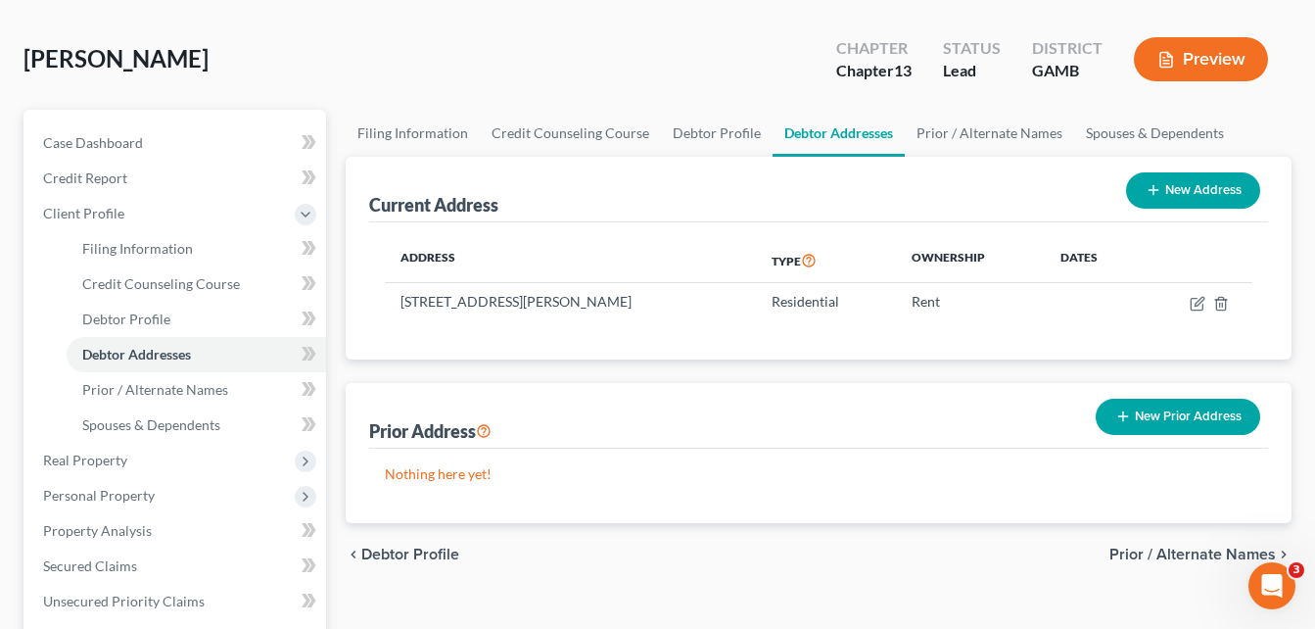
scroll to position [235, 0]
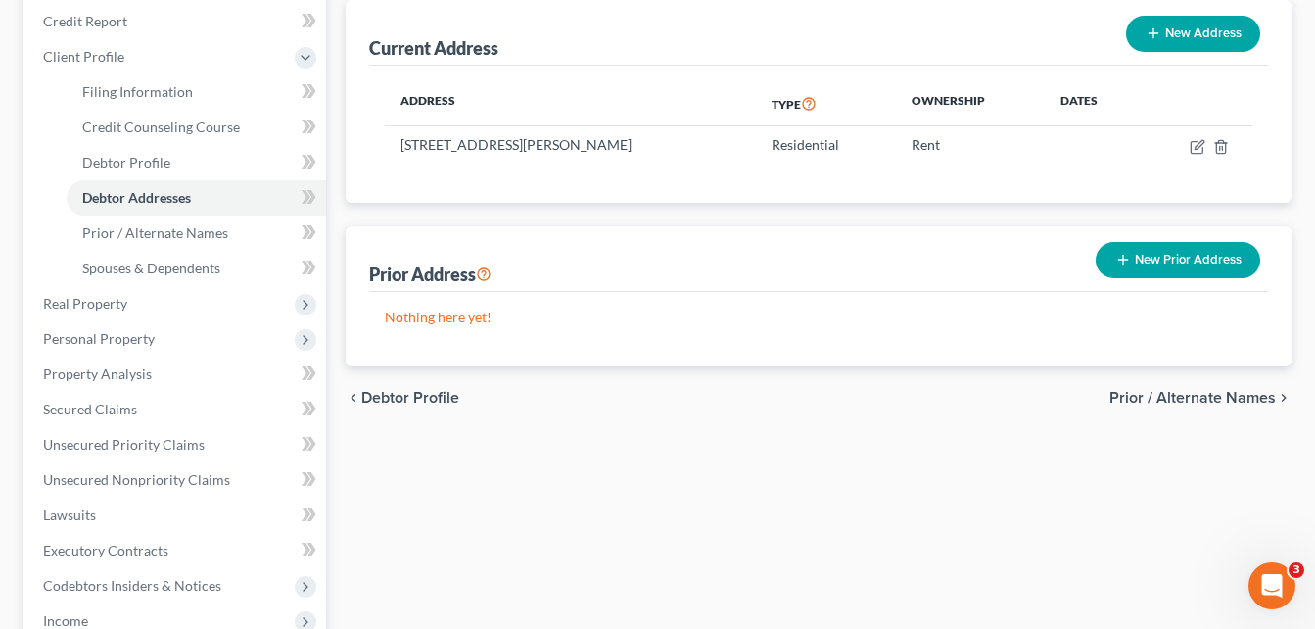
click at [1135, 273] on button "New Prior Address" at bounding box center [1178, 260] width 165 height 36
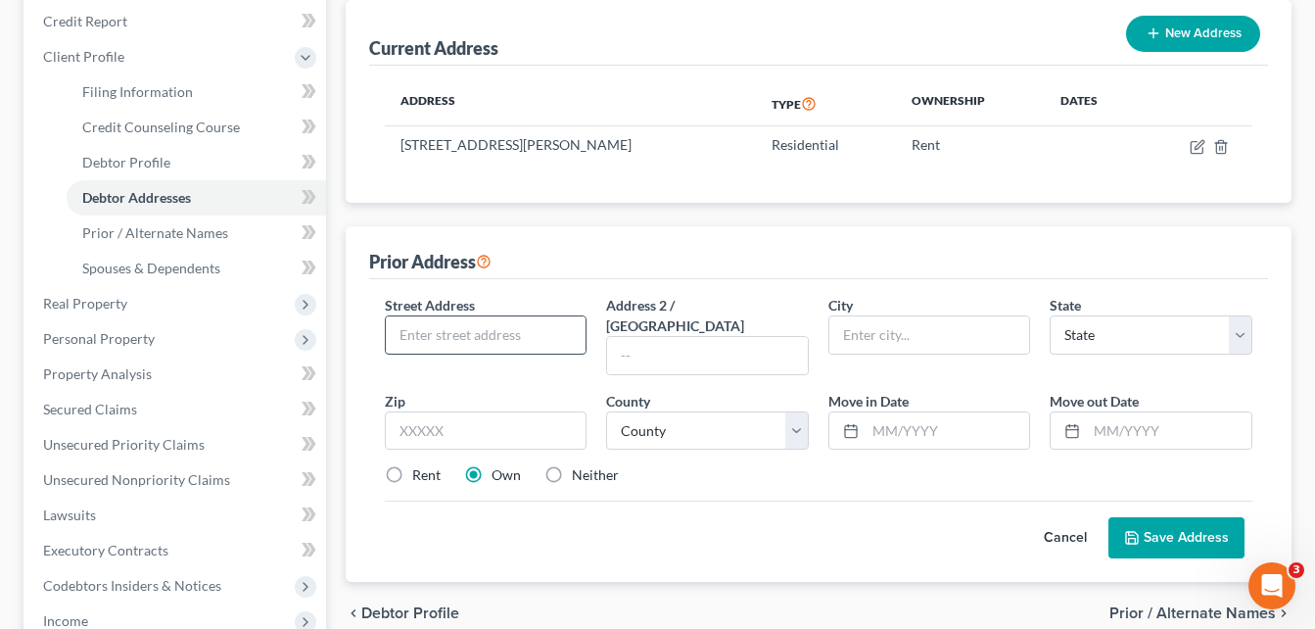
click at [497, 339] on input "text" at bounding box center [486, 334] width 201 height 37
paste input "[STREET_ADDRESS]"
type input "[STREET_ADDRESS]"
click at [533, 411] on input "text" at bounding box center [486, 430] width 203 height 39
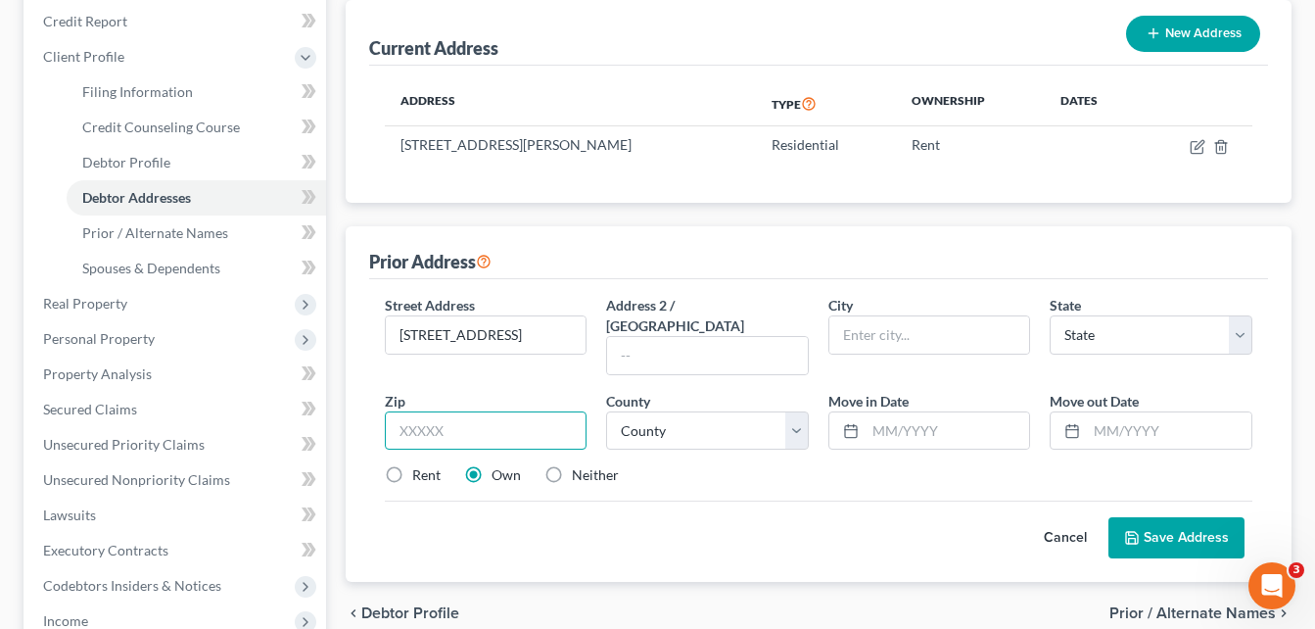
scroll to position [0, 0]
type input "31088"
click at [696, 415] on select "County" at bounding box center [707, 430] width 203 height 39
type input "[PERSON_NAME] [PERSON_NAME]"
select select "10"
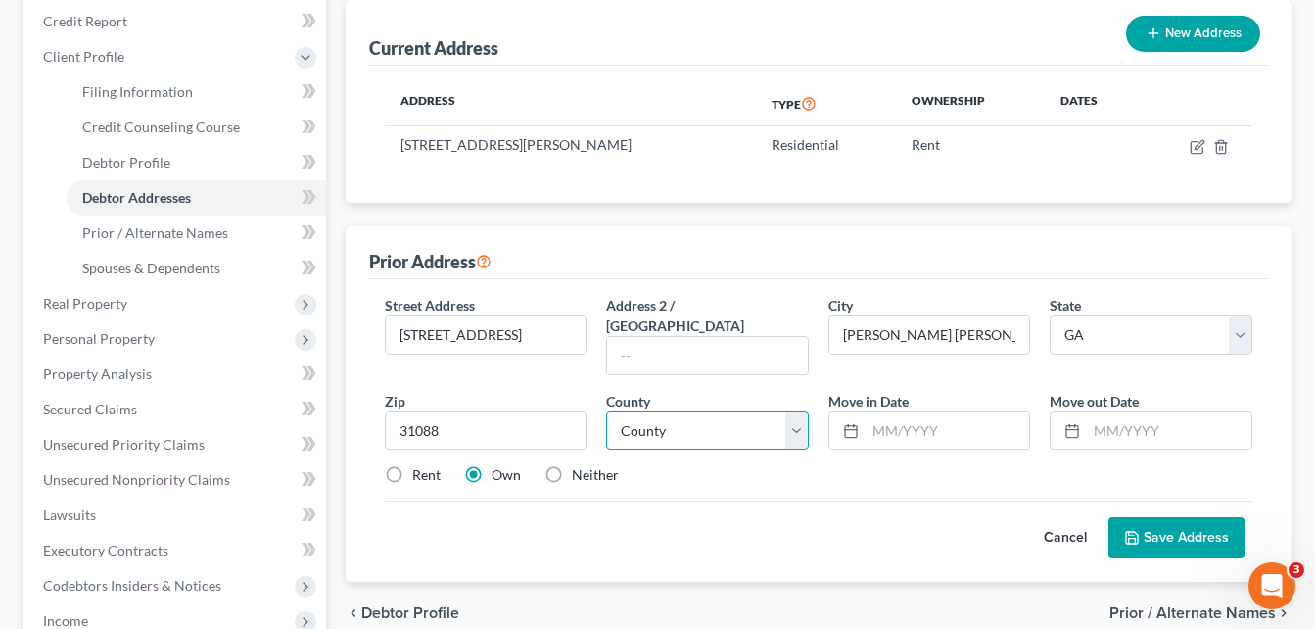
select select "75"
click at [696, 415] on select "County [GEOGRAPHIC_DATA] [GEOGRAPHIC_DATA] [GEOGRAPHIC_DATA] [GEOGRAPHIC_DATA] …" at bounding box center [707, 430] width 203 height 39
click at [882, 412] on input "text" at bounding box center [948, 430] width 165 height 37
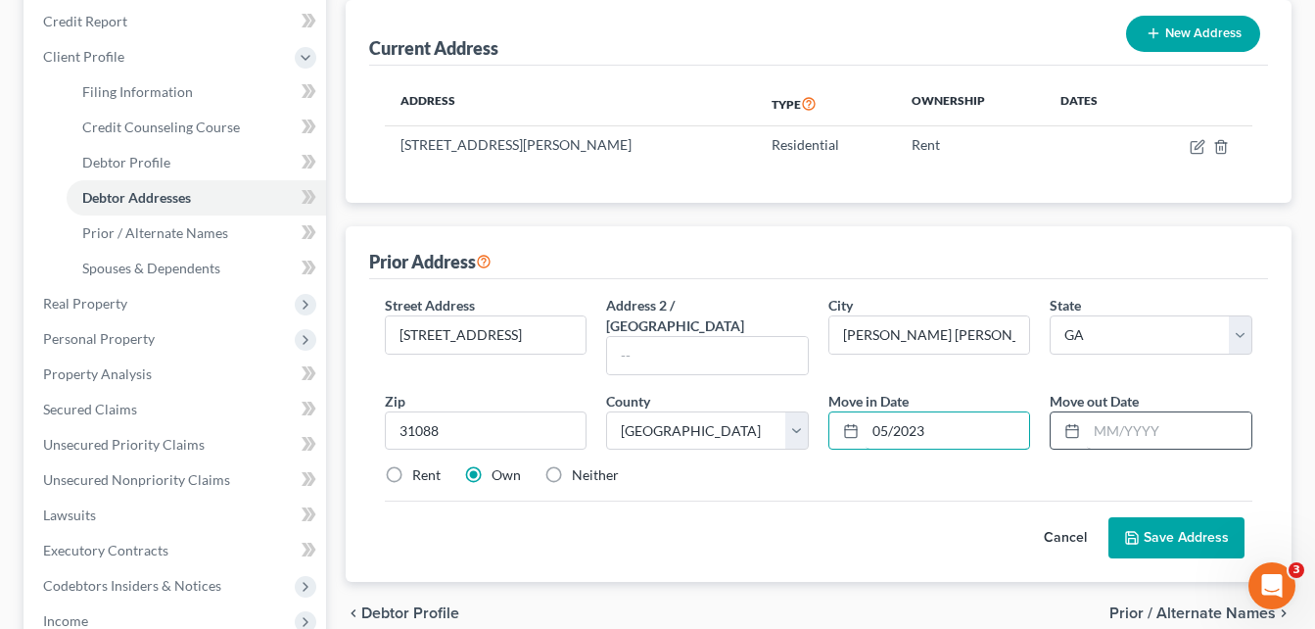
type input "05/2023"
click at [1119, 414] on input "text" at bounding box center [1169, 430] width 165 height 37
type input "09/2025"
click at [425, 465] on label "Rent" at bounding box center [426, 475] width 28 height 20
click at [425, 465] on input "Rent" at bounding box center [426, 471] width 13 height 13
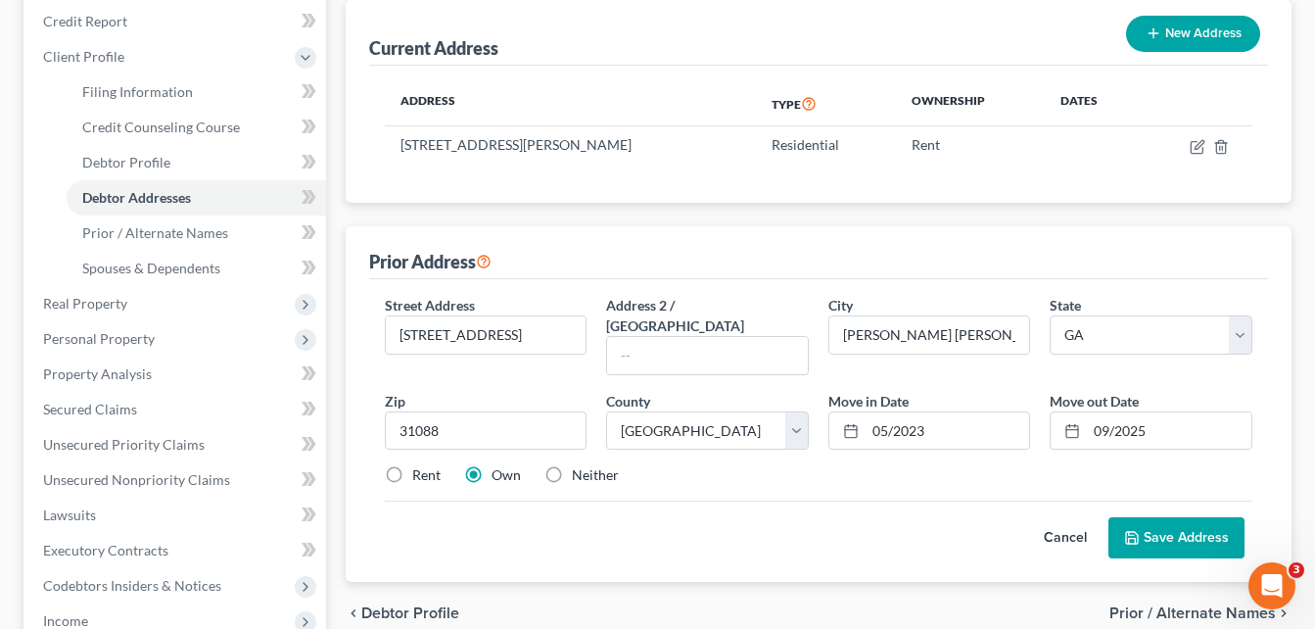
radio input "true"
click at [1193, 517] on button "Save Address" at bounding box center [1177, 537] width 136 height 41
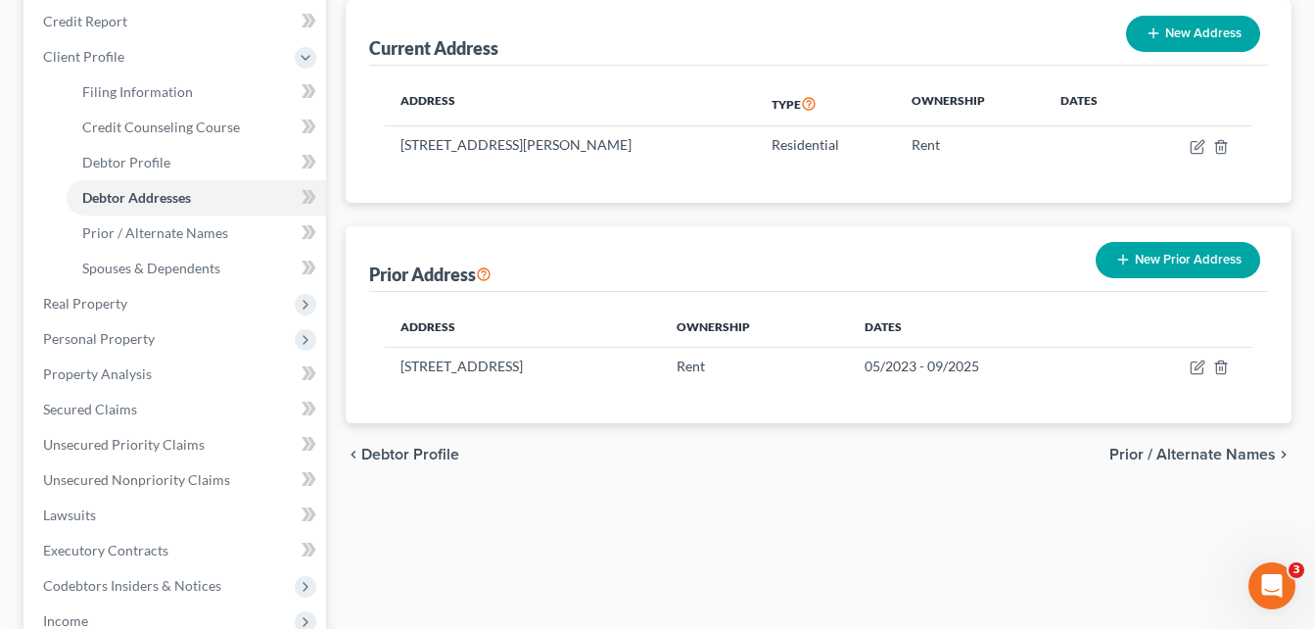
click at [337, 214] on div "Filing Information Credit Counseling Course Debtor Profile Debtor Addresses Pri…" at bounding box center [819, 483] width 966 height 1061
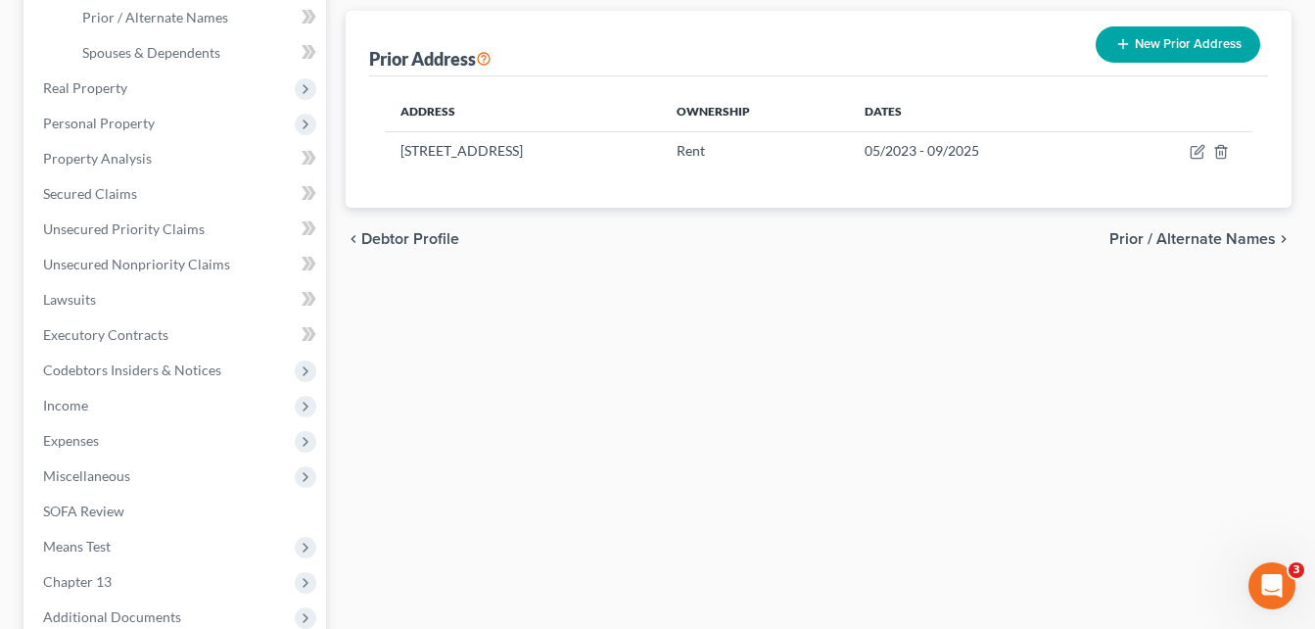
scroll to position [470, 0]
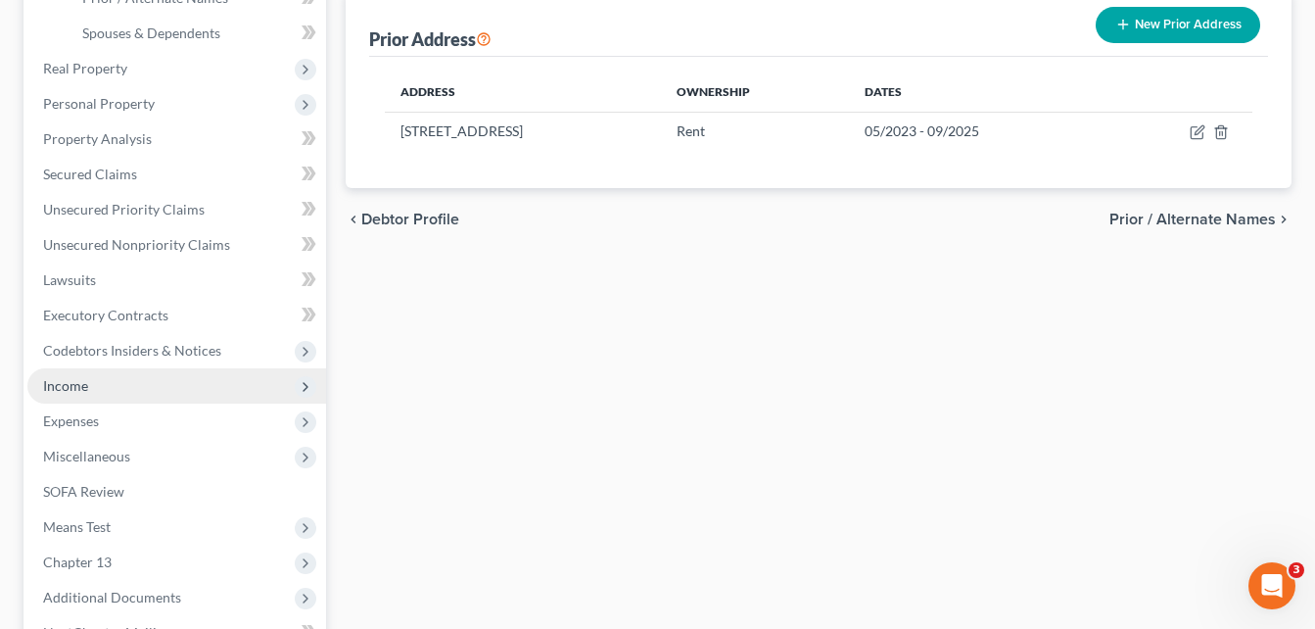
click at [60, 382] on span "Income" at bounding box center [65, 385] width 45 height 17
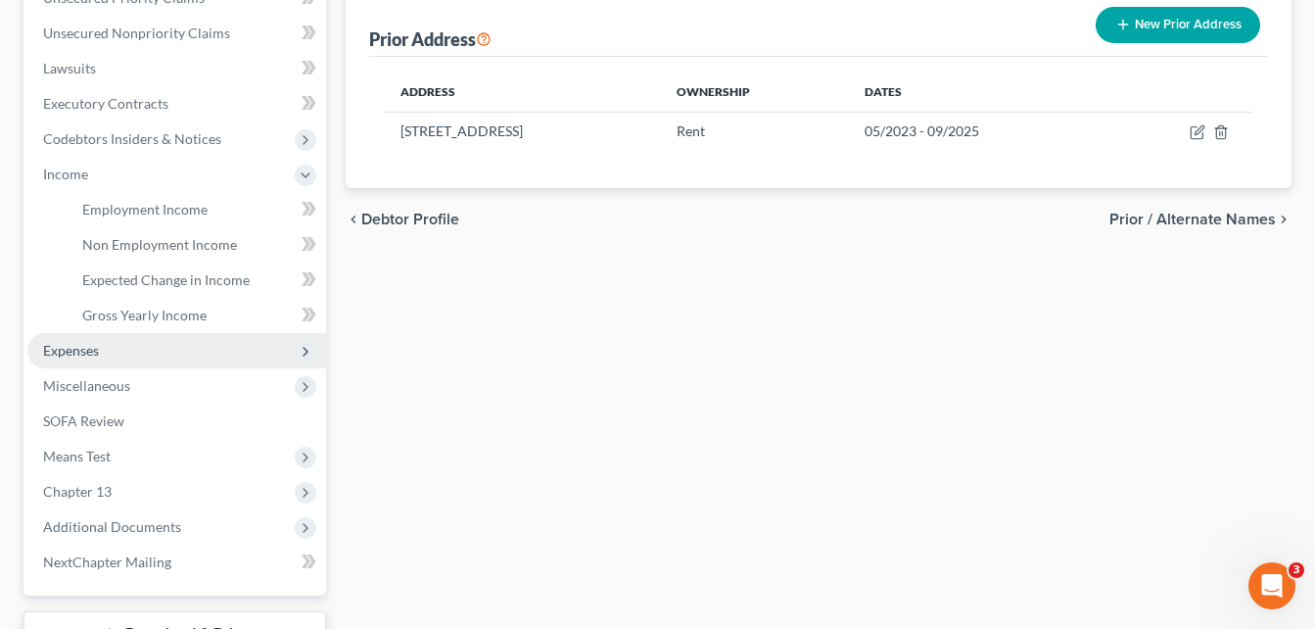
click at [51, 358] on span "Expenses" at bounding box center [176, 350] width 299 height 35
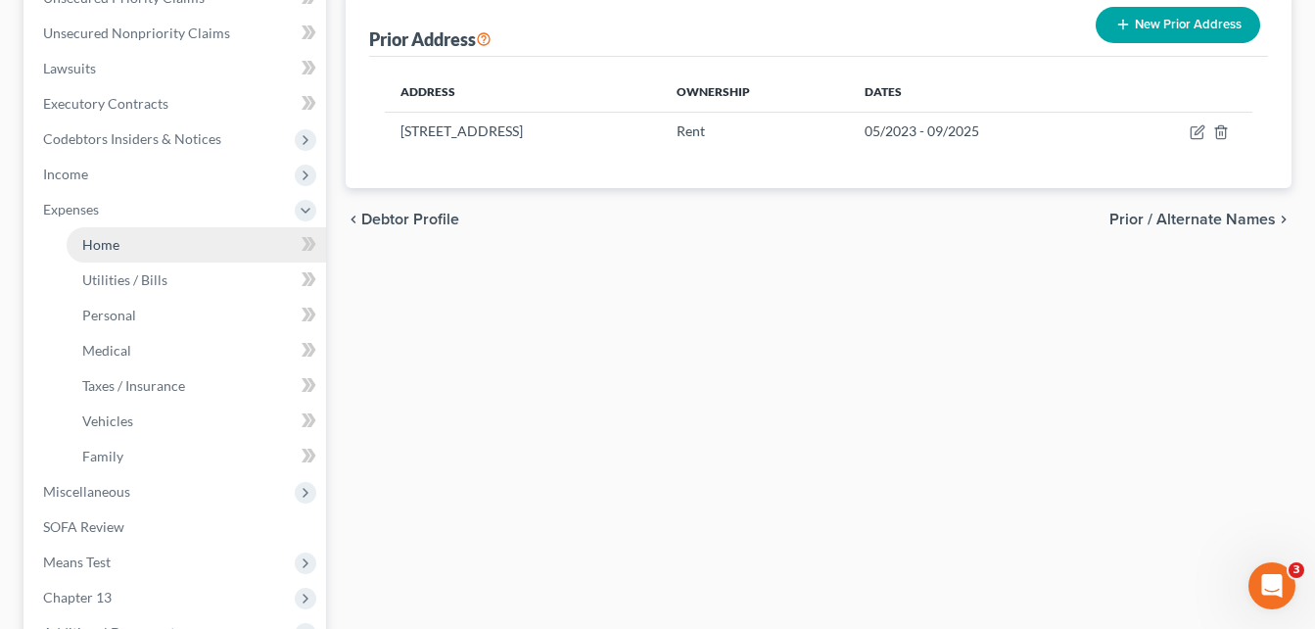
click at [111, 246] on span "Home" at bounding box center [100, 244] width 37 height 17
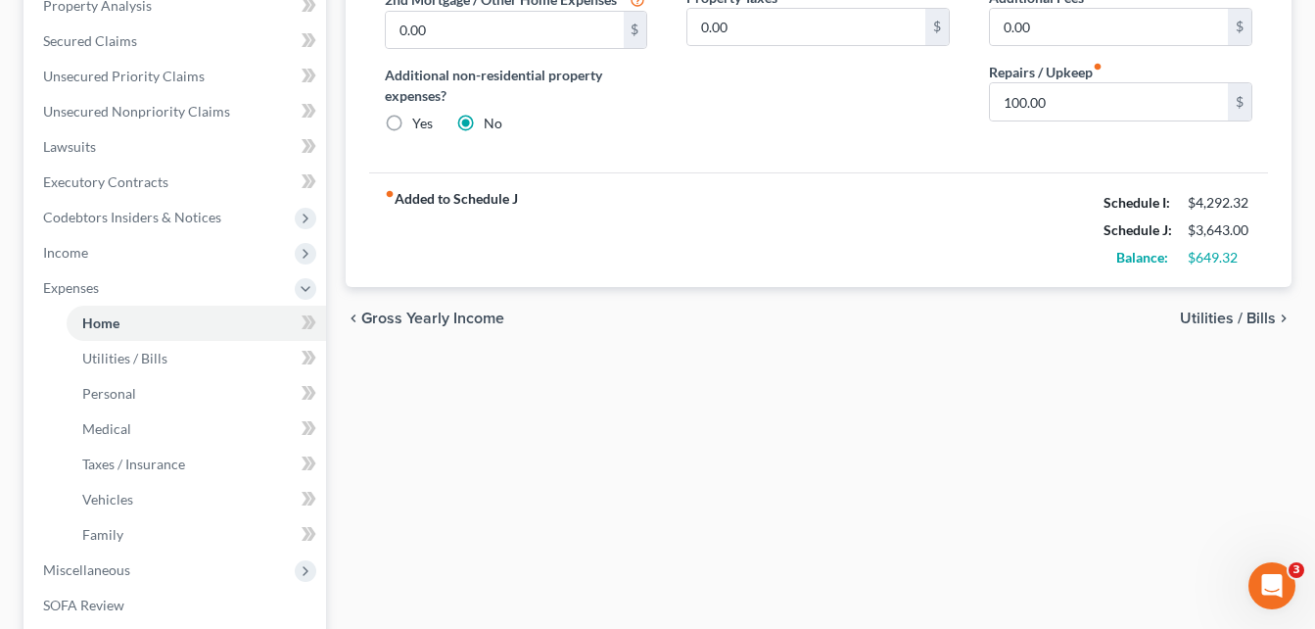
scroll to position [274, 0]
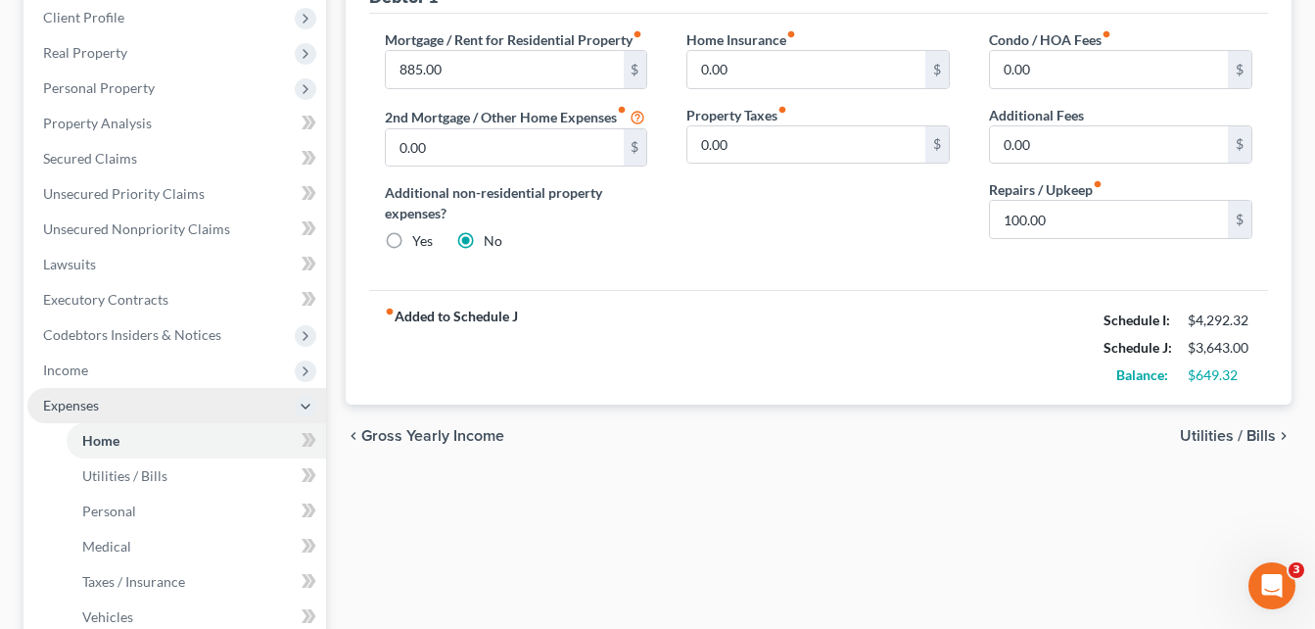
click at [79, 401] on span "Expenses" at bounding box center [71, 405] width 56 height 17
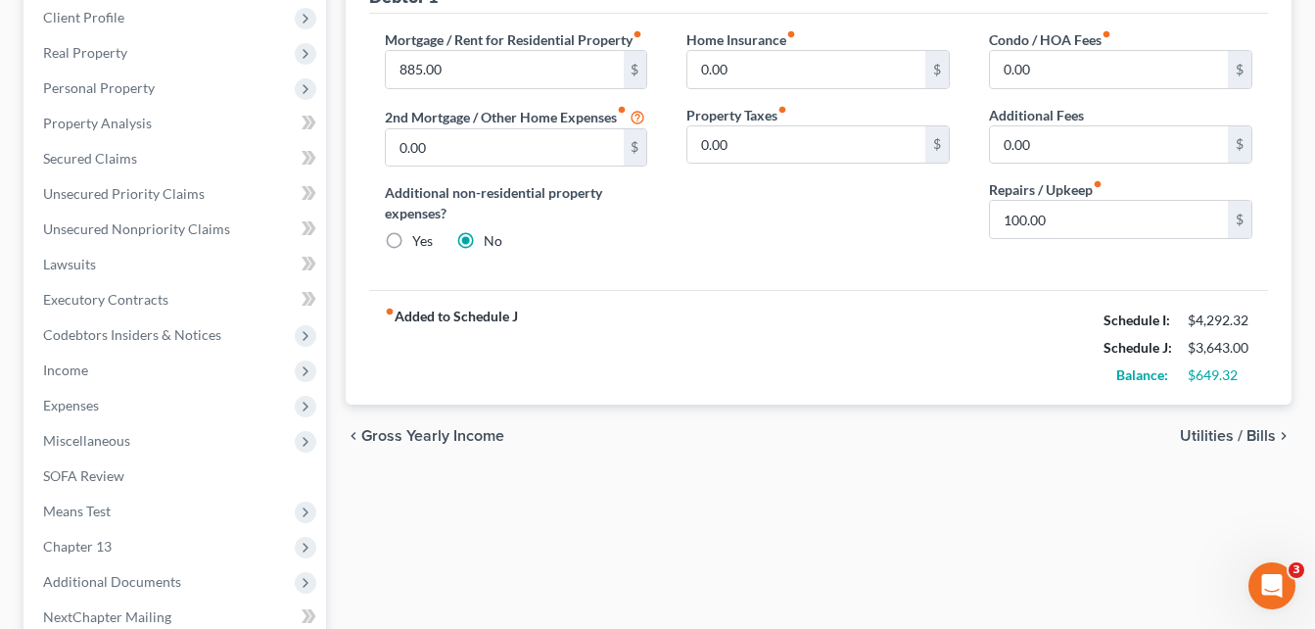
click at [332, 247] on div "Case Dashboard Payments Invoices Payments Payments Credit Report Client Profile" at bounding box center [175, 338] width 322 height 849
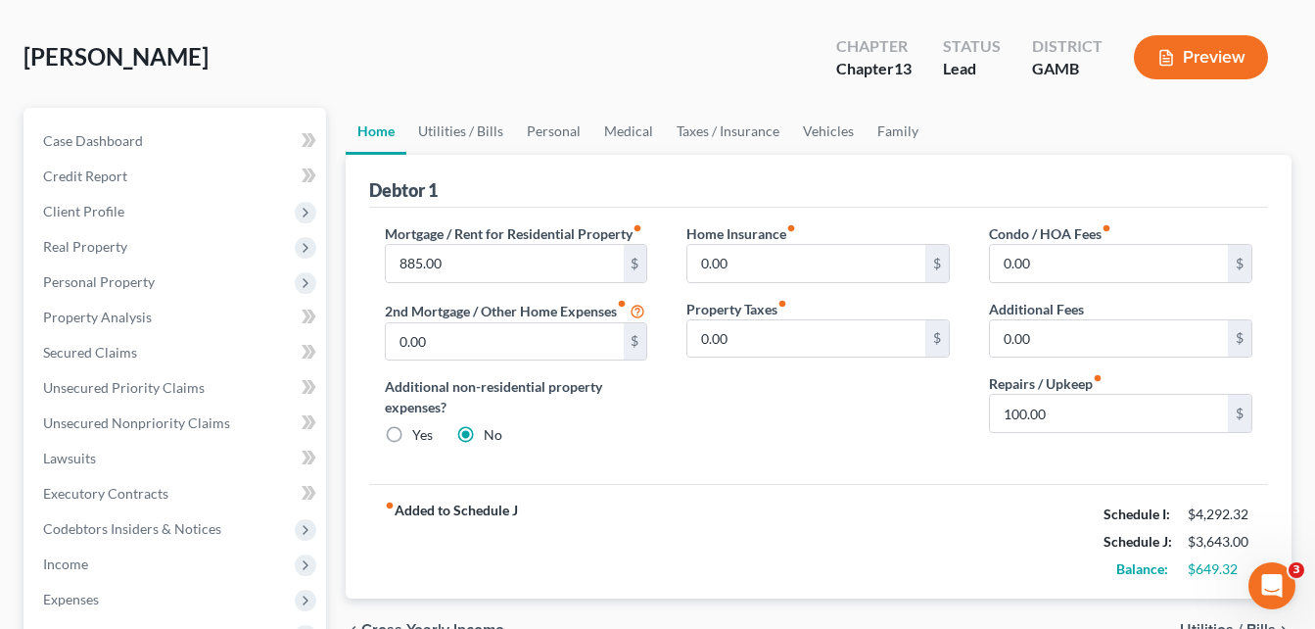
scroll to position [78, 0]
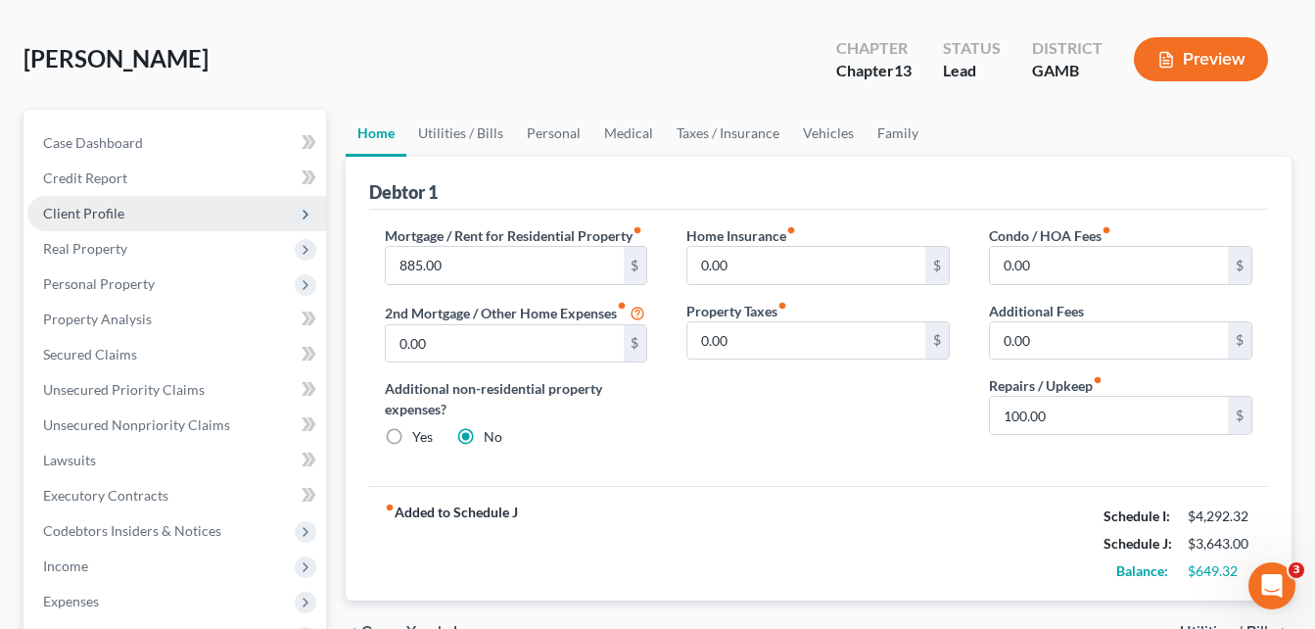
click at [93, 214] on span "Client Profile" at bounding box center [83, 213] width 81 height 17
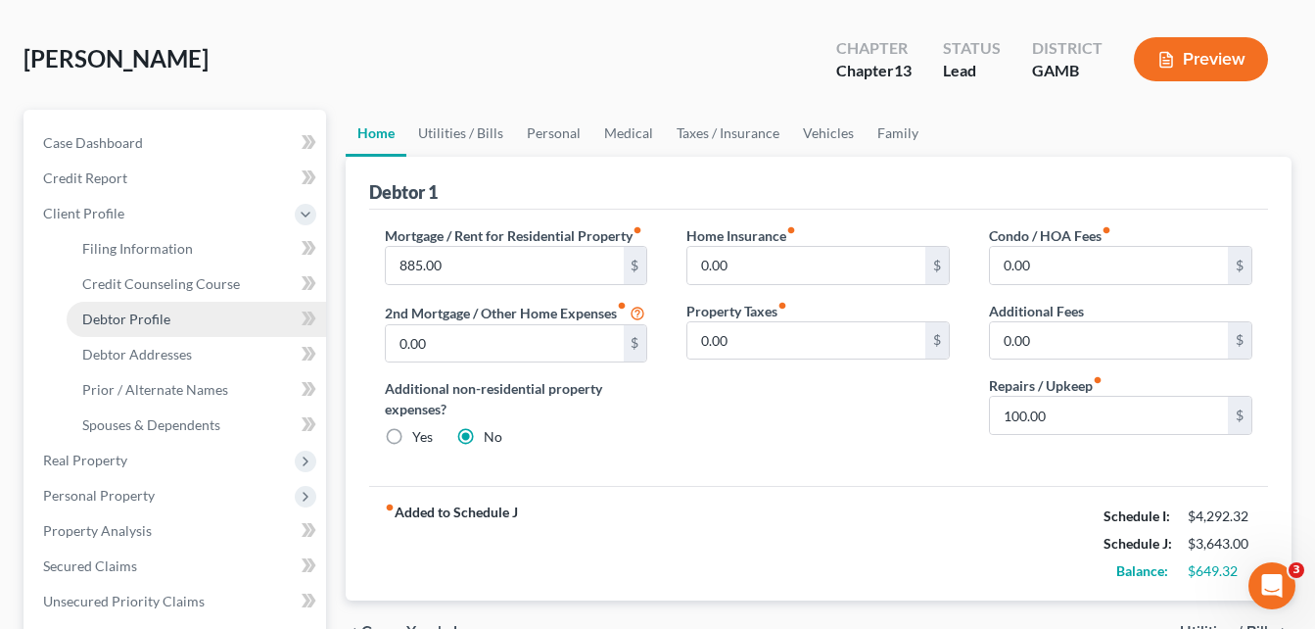
click at [109, 330] on link "Debtor Profile" at bounding box center [197, 319] width 260 height 35
select select "0"
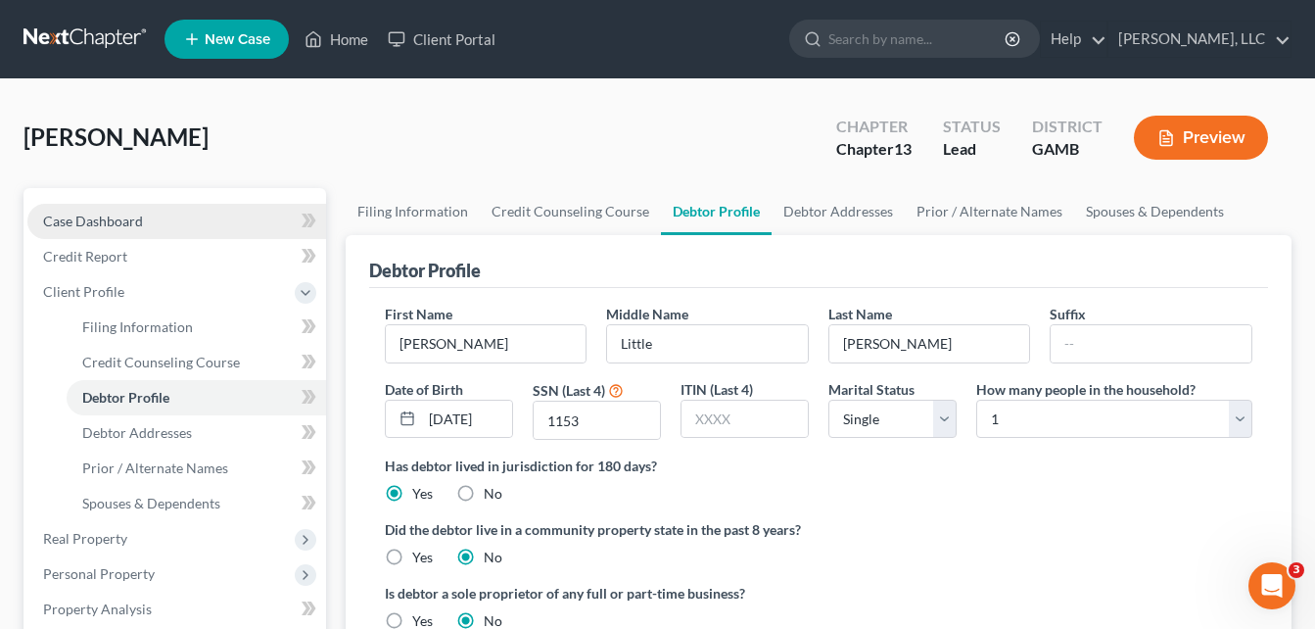
click at [104, 225] on span "Case Dashboard" at bounding box center [93, 221] width 100 height 17
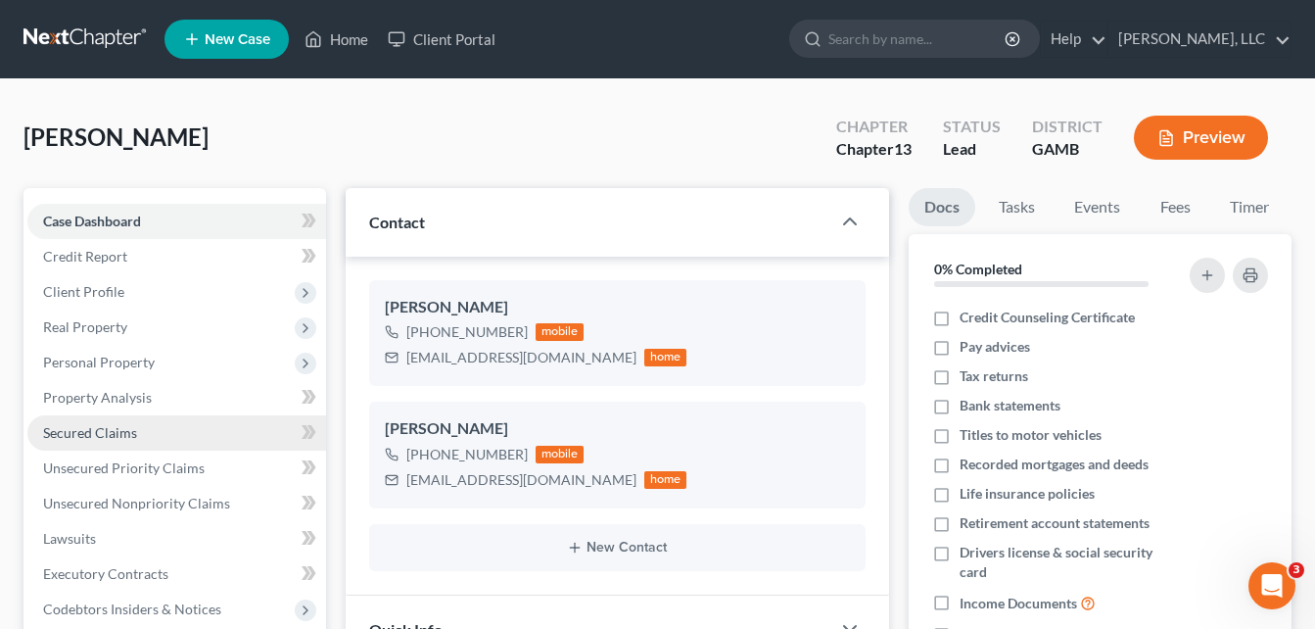
click at [84, 430] on span "Secured Claims" at bounding box center [90, 432] width 94 height 17
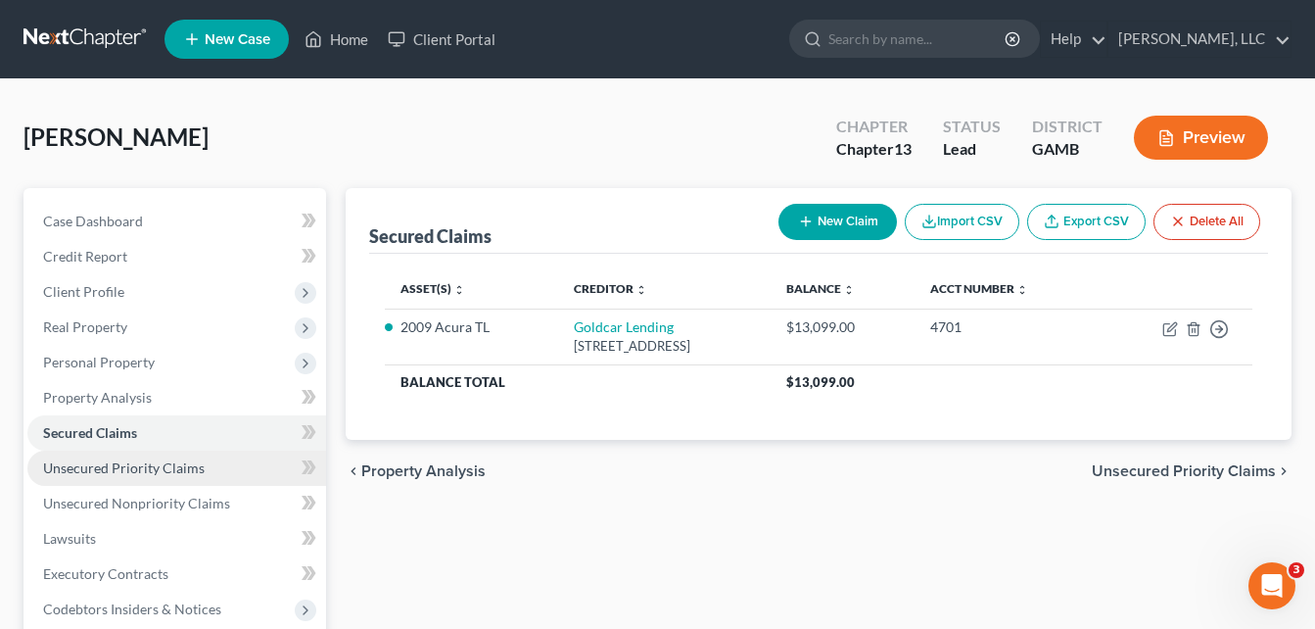
click at [143, 470] on span "Unsecured Priority Claims" at bounding box center [124, 467] width 162 height 17
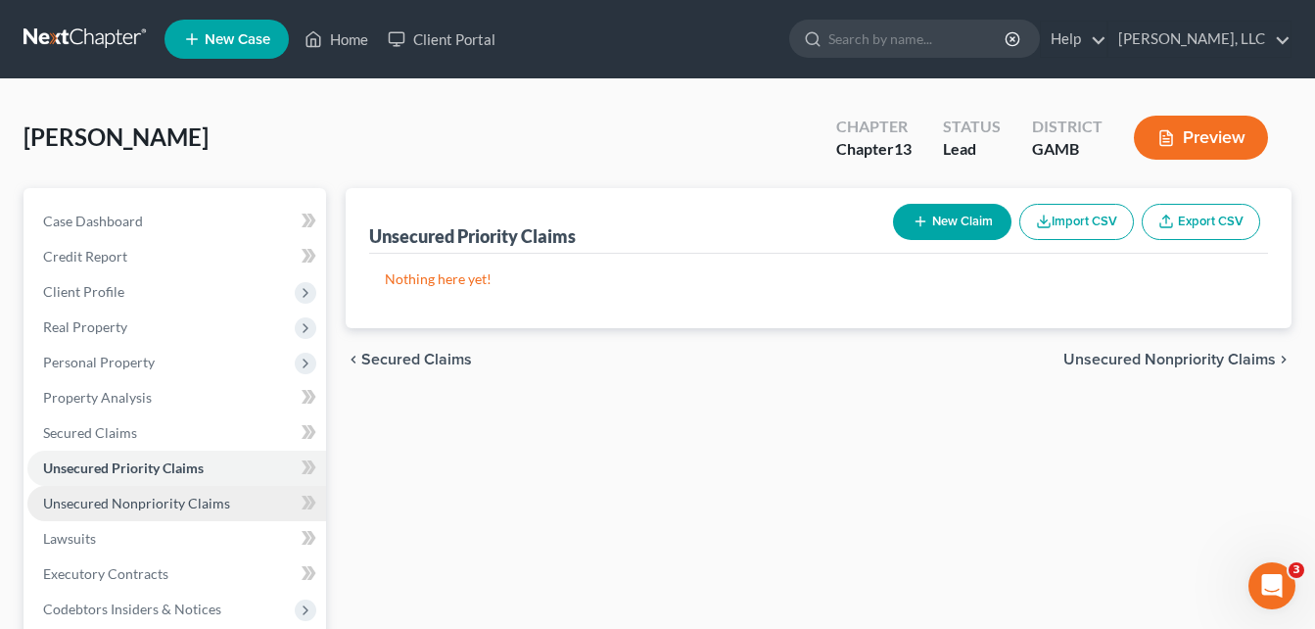
click at [197, 496] on span "Unsecured Nonpriority Claims" at bounding box center [136, 503] width 187 height 17
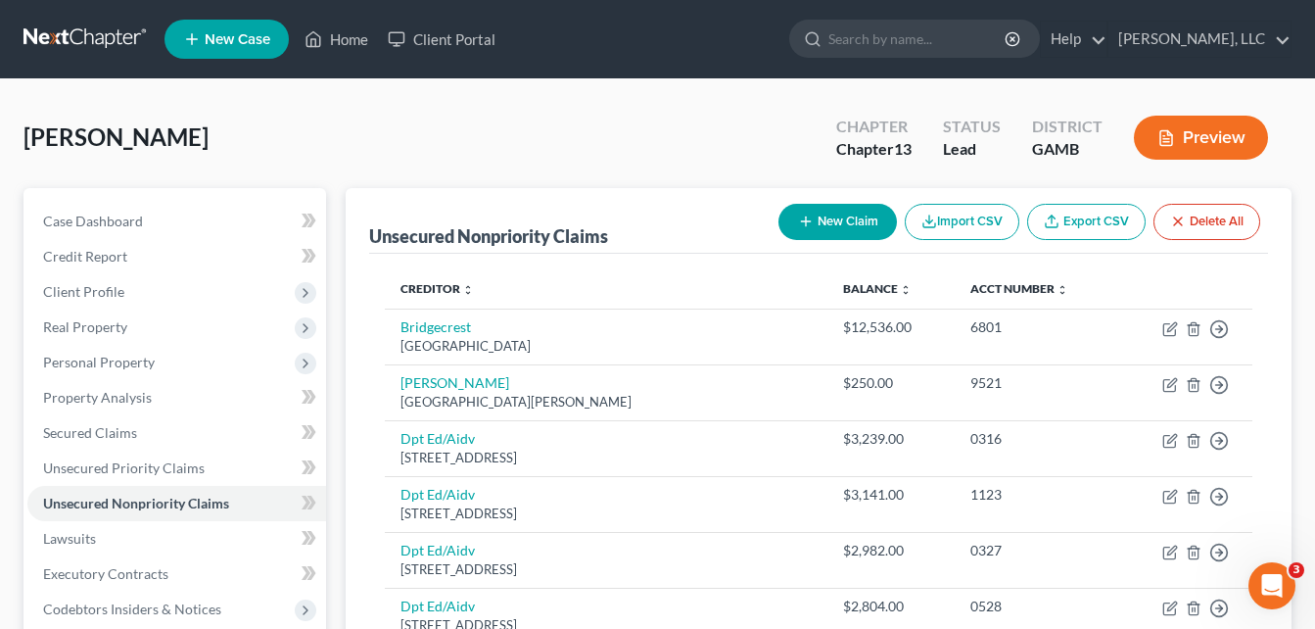
click at [860, 204] on button "New Claim" at bounding box center [838, 222] width 119 height 36
select select "0"
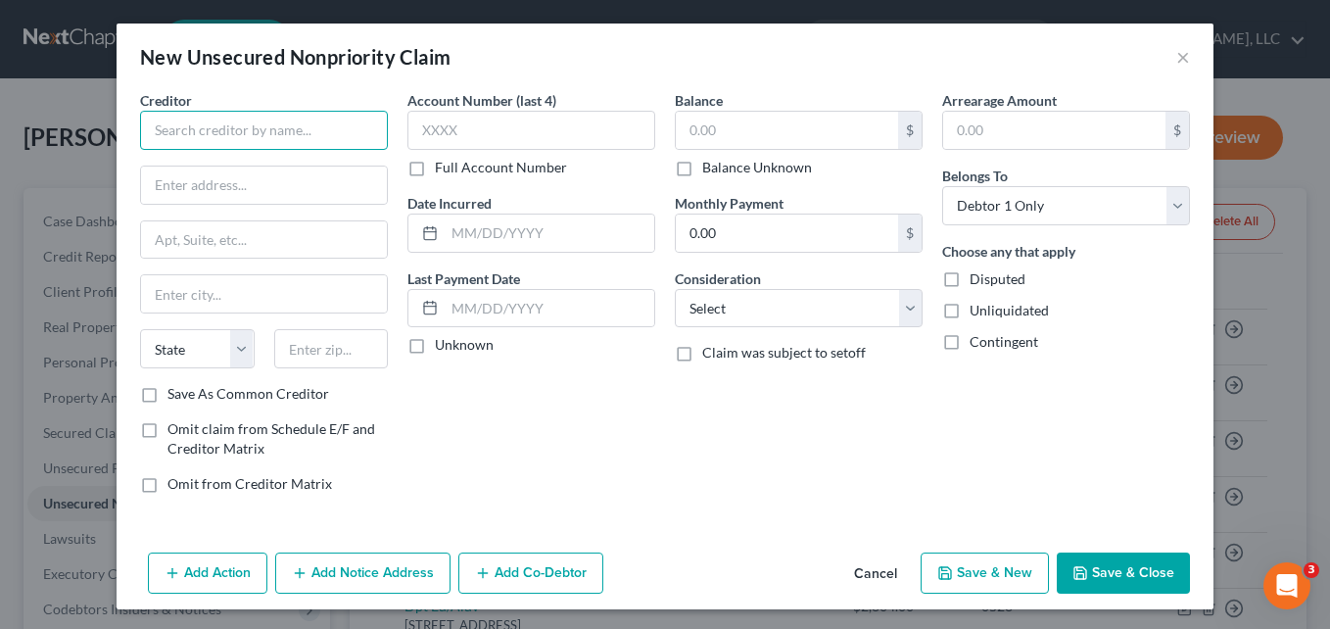
click at [321, 137] on input "text" at bounding box center [264, 130] width 248 height 39
type input "Sandpiper Management LLC DBA Sandpiper Apartments"
click at [699, 123] on input "text" at bounding box center [787, 130] width 222 height 37
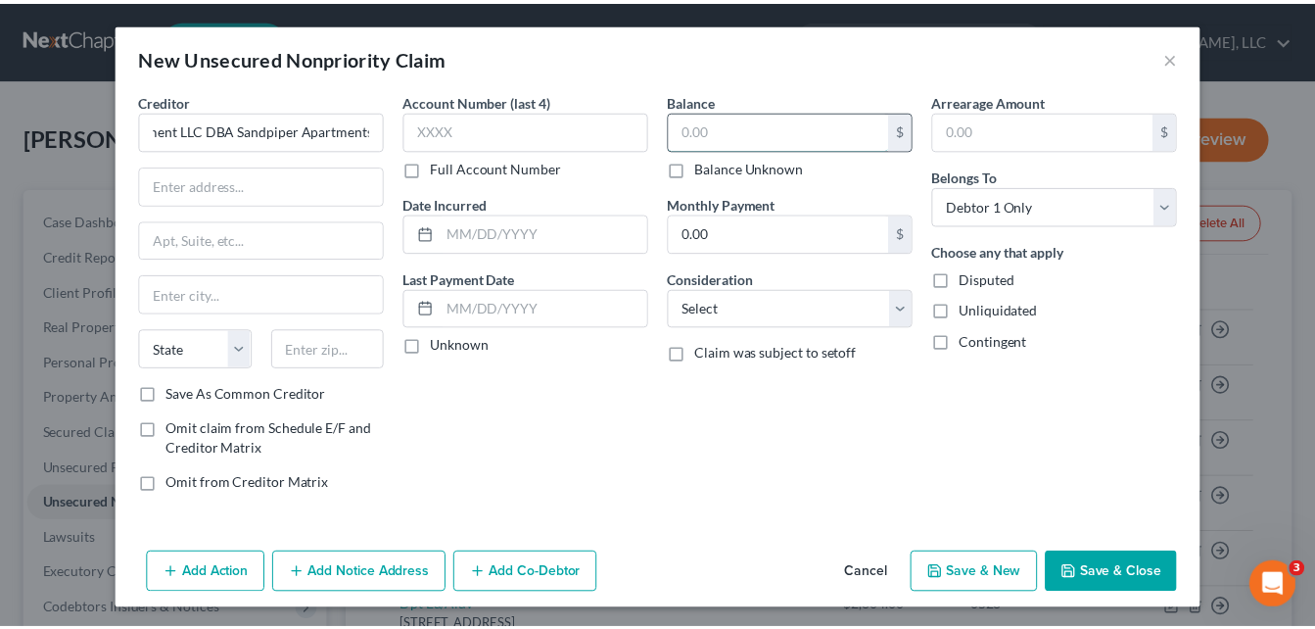
scroll to position [0, 0]
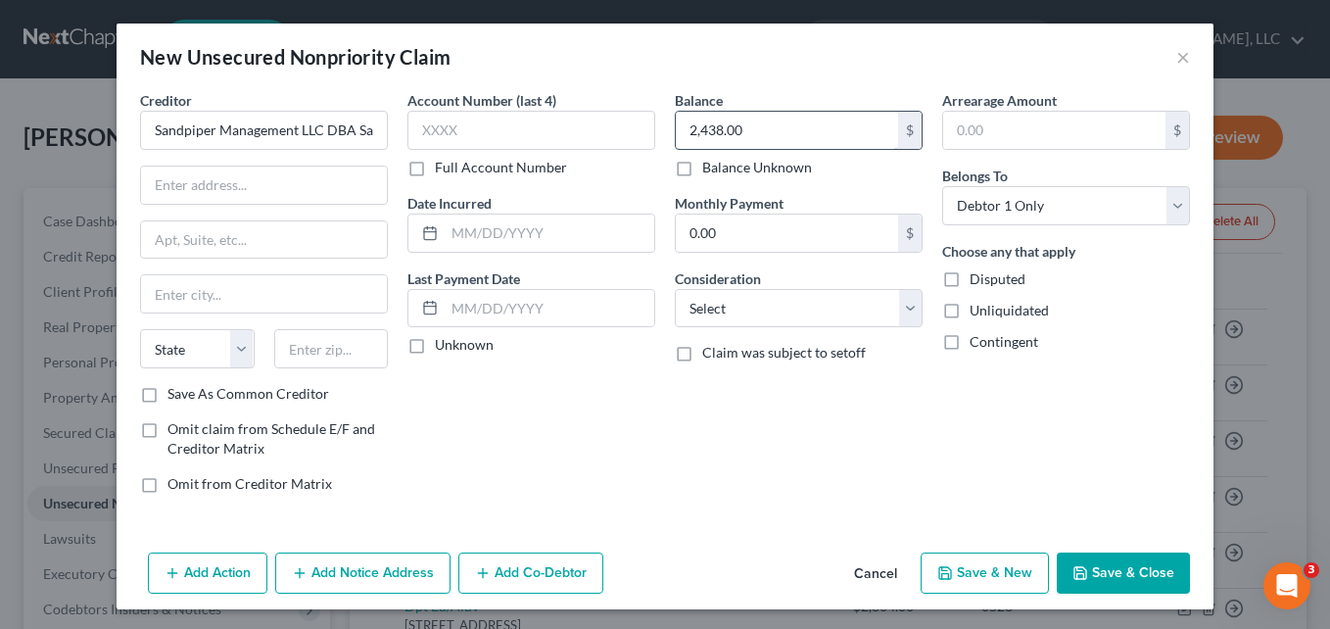
click at [699, 123] on input "2,438.00" at bounding box center [787, 130] width 222 height 37
type input "2,438.00"
click at [288, 184] on input "text" at bounding box center [264, 184] width 246 height 37
type input "[STREET_ADDRESS]"
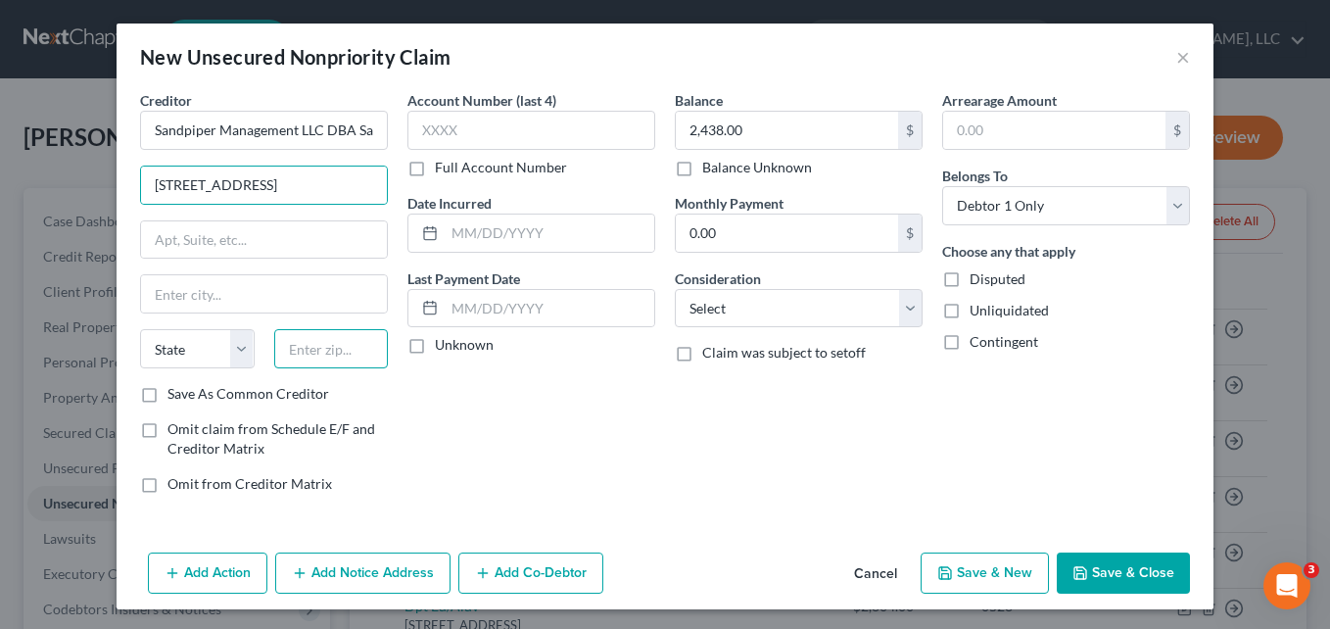
click at [317, 349] on input "text" at bounding box center [331, 348] width 115 height 39
type input "31088"
click at [427, 440] on div "Account Number (last 4) Full Account Number Date Incurred Last Payment Date Unk…" at bounding box center [531, 299] width 267 height 419
type input "[PERSON_NAME] [PERSON_NAME]"
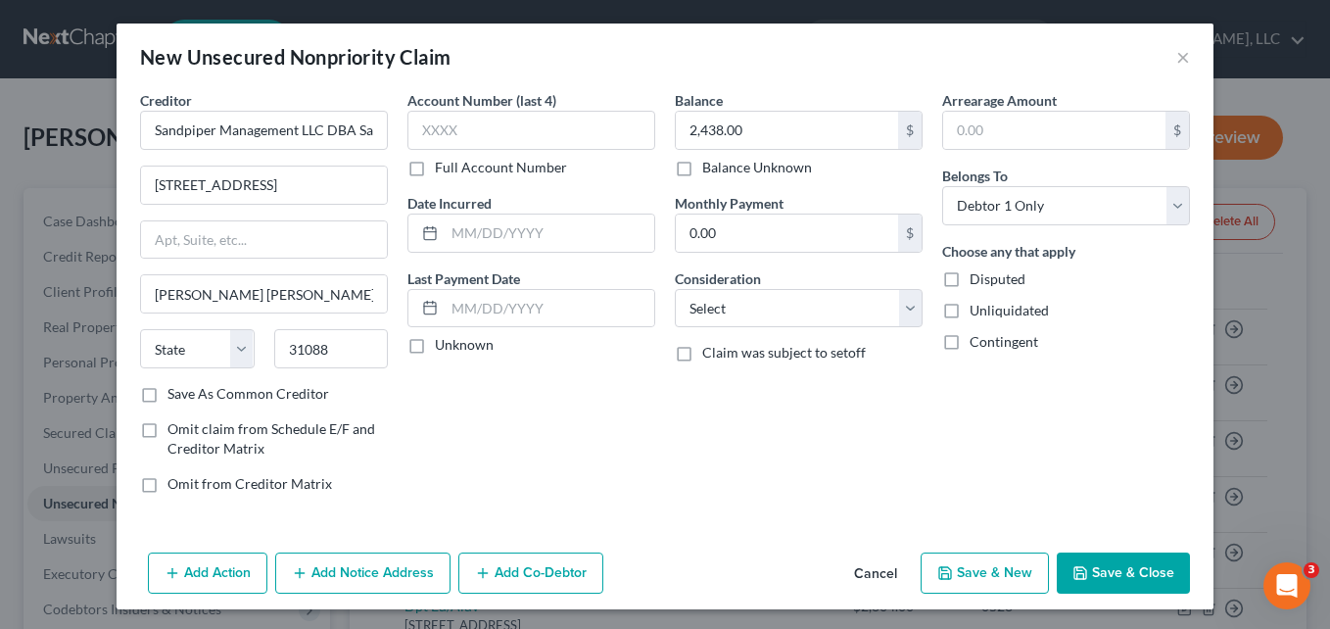
select select "10"
click at [427, 440] on div "Account Number (last 4) Full Account Number Date Incurred Last Payment Date Unk…" at bounding box center [531, 299] width 267 height 419
click at [1131, 573] on button "Save & Close" at bounding box center [1123, 572] width 133 height 41
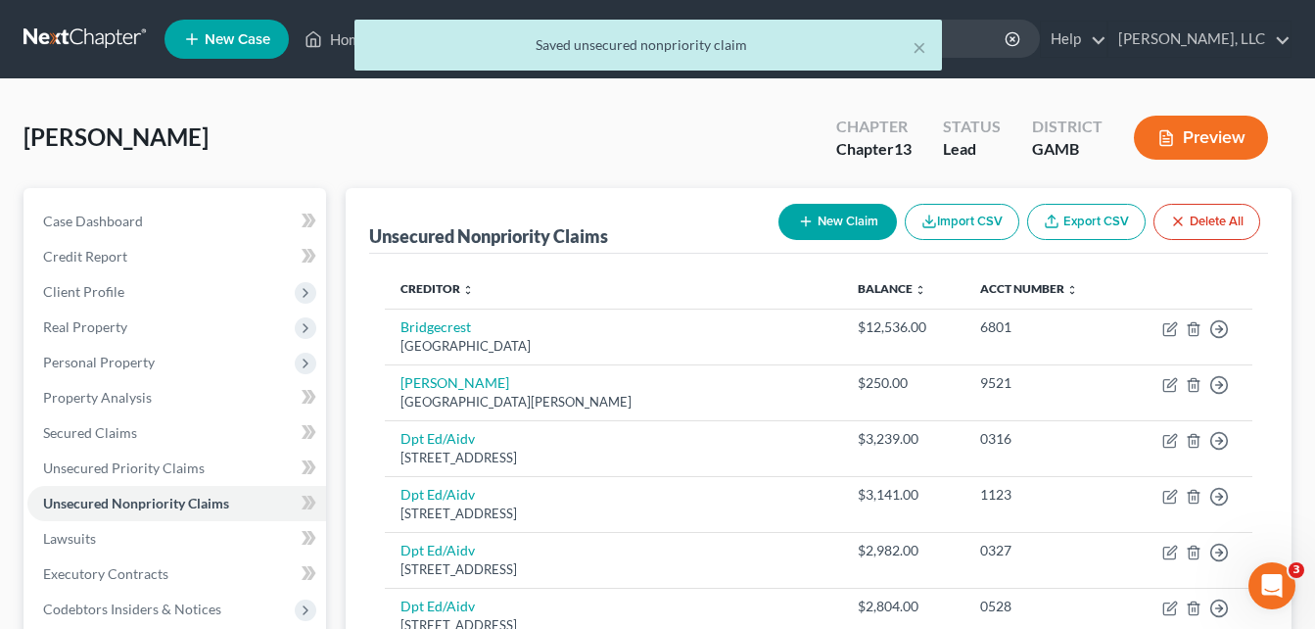
click at [359, 136] on div "[PERSON_NAME] Upgraded Chapter Chapter 13 Status Lead District [GEOGRAPHIC_DATA…" at bounding box center [658, 145] width 1268 height 85
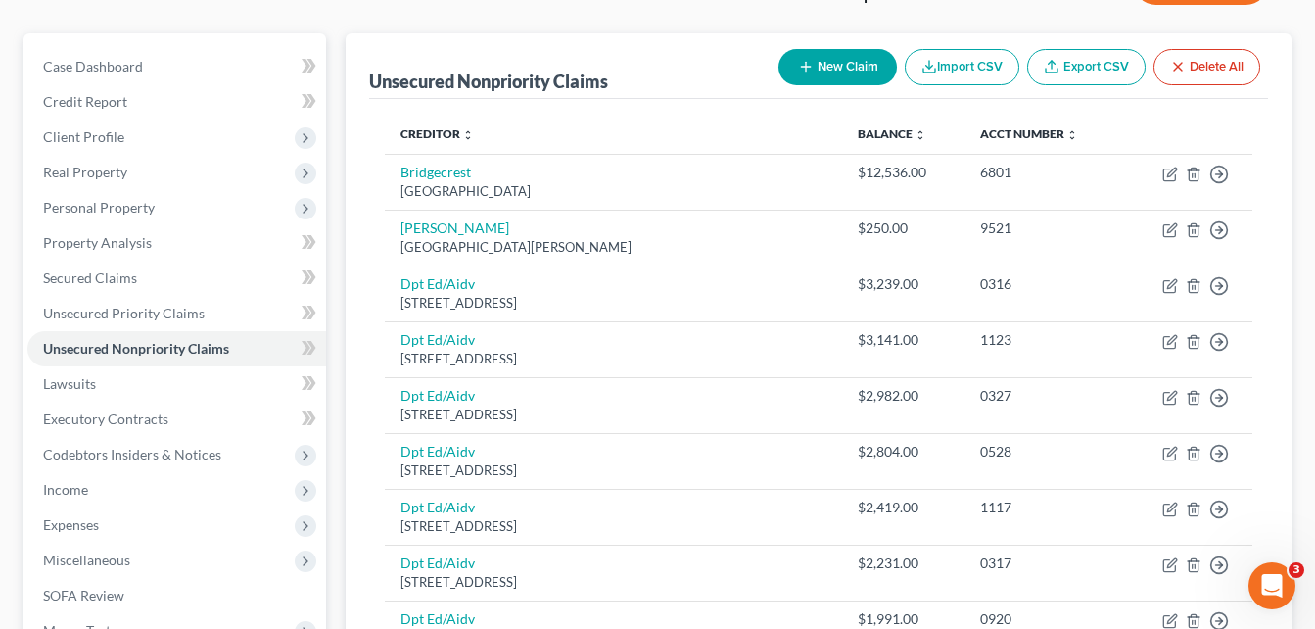
scroll to position [157, 0]
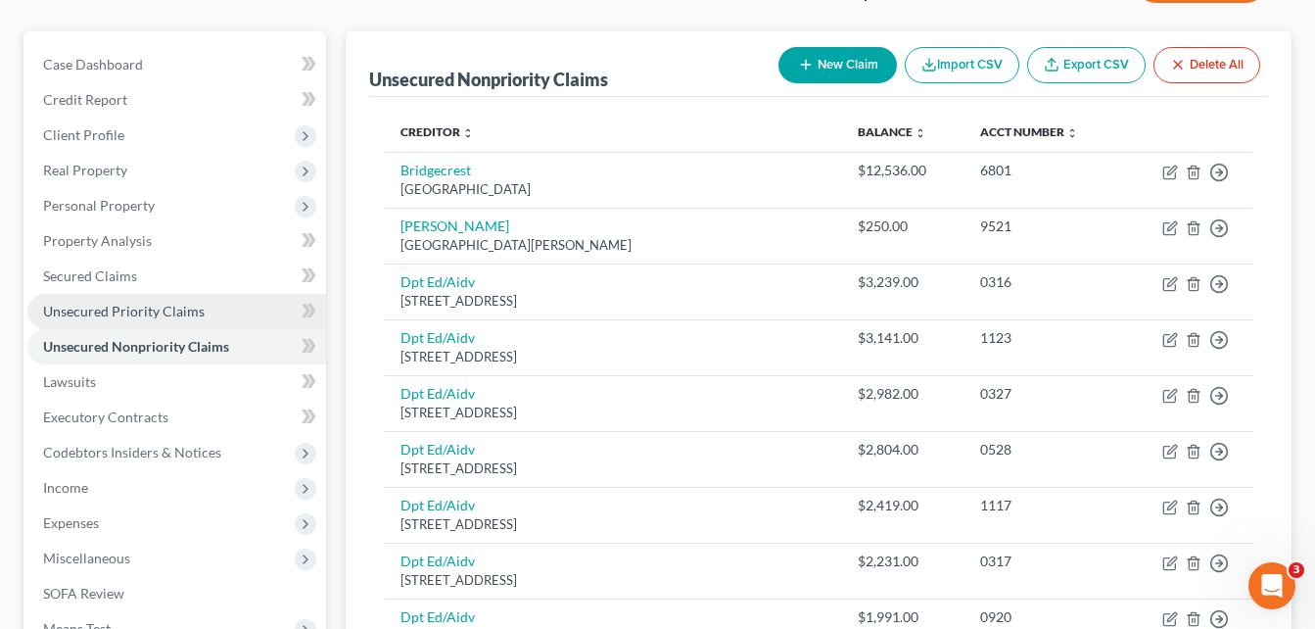
click at [97, 308] on span "Unsecured Priority Claims" at bounding box center [124, 311] width 162 height 17
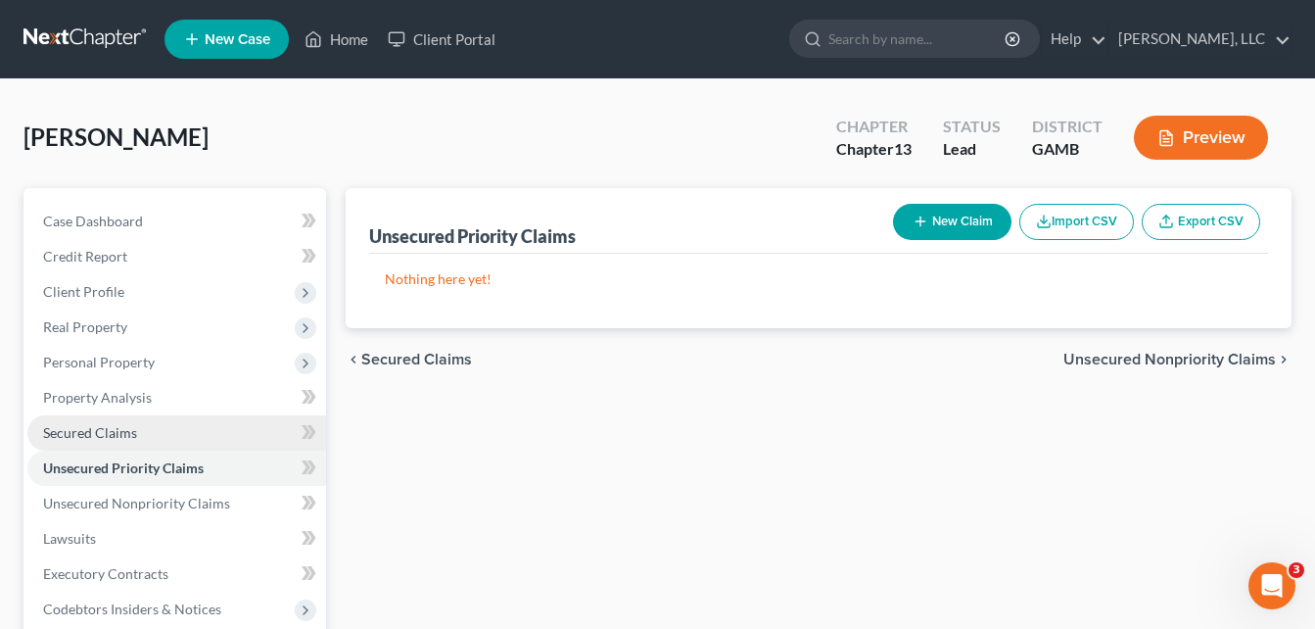
click at [96, 430] on span "Secured Claims" at bounding box center [90, 432] width 94 height 17
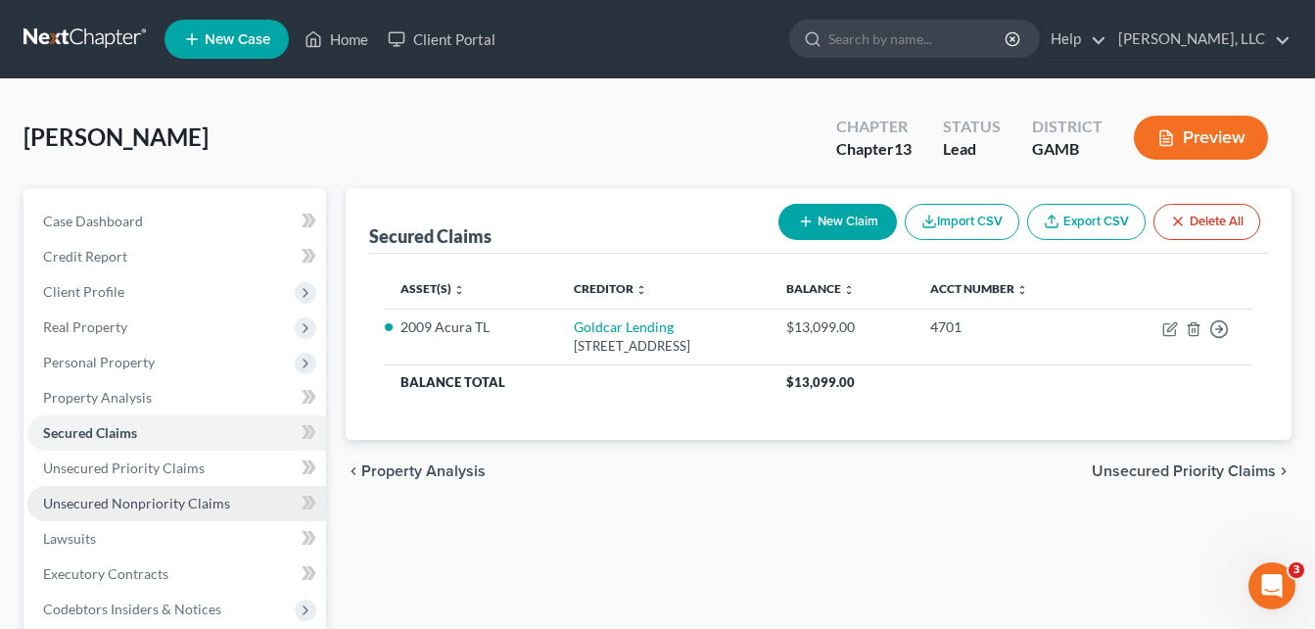
click at [148, 511] on link "Unsecured Nonpriority Claims" at bounding box center [176, 503] width 299 height 35
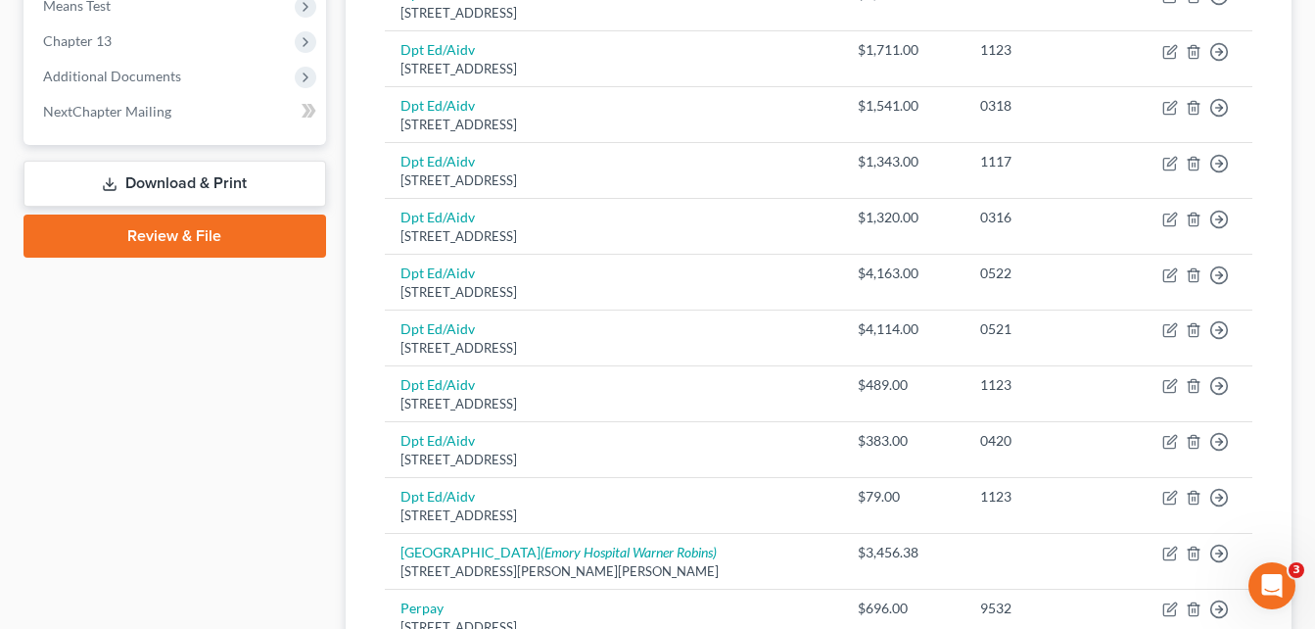
scroll to position [543, 0]
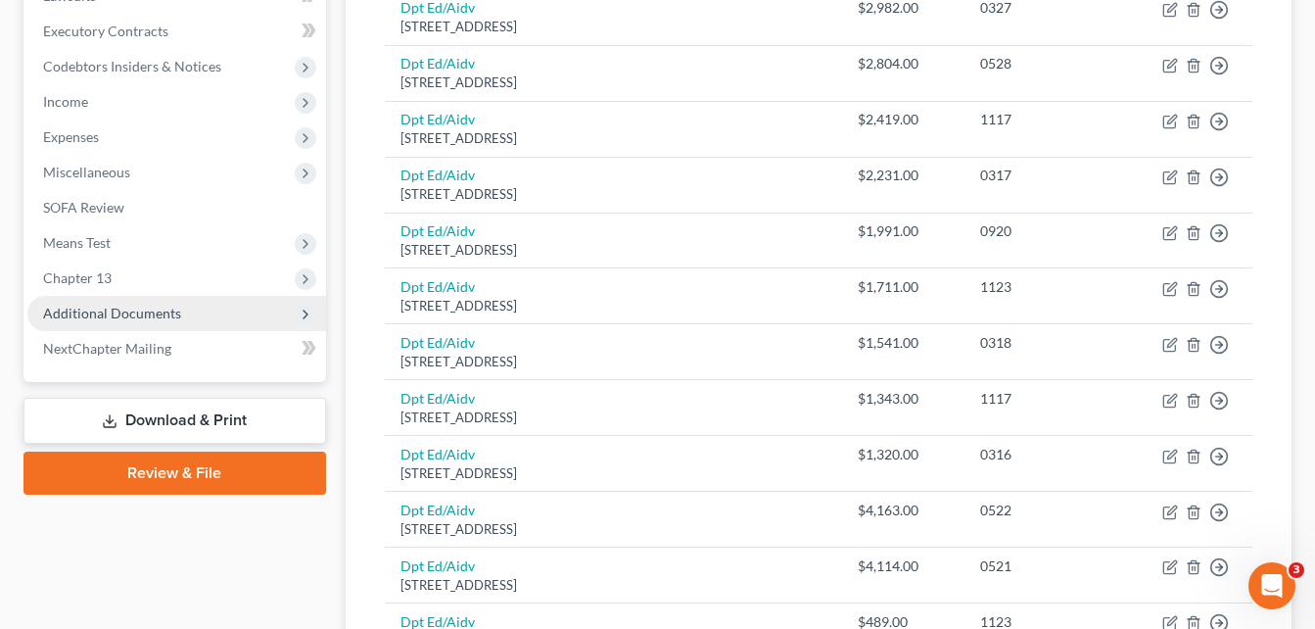
click at [160, 310] on span "Additional Documents" at bounding box center [112, 313] width 138 height 17
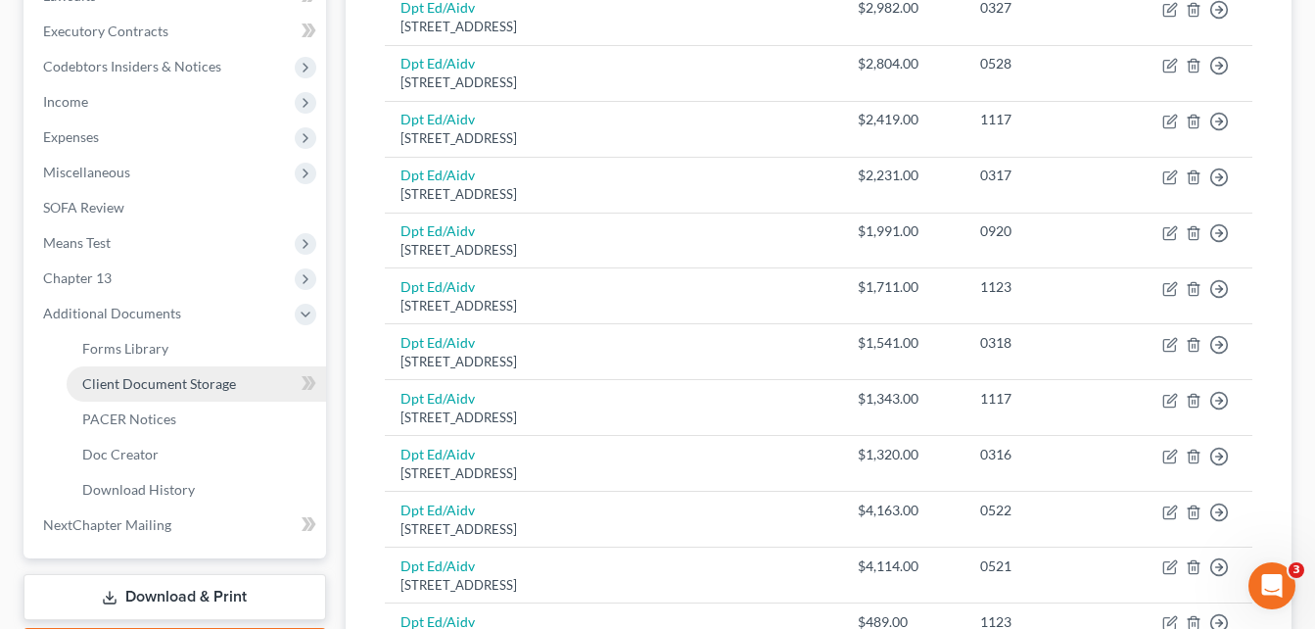
click at [188, 391] on span "Client Document Storage" at bounding box center [159, 383] width 154 height 17
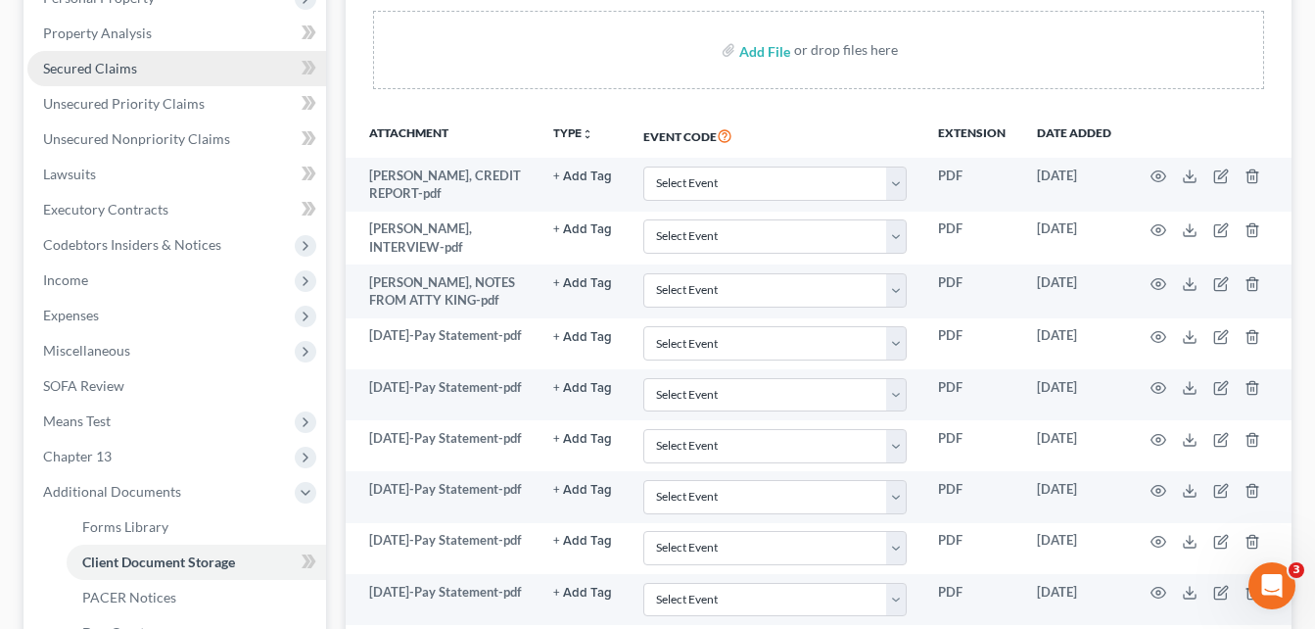
scroll to position [274, 0]
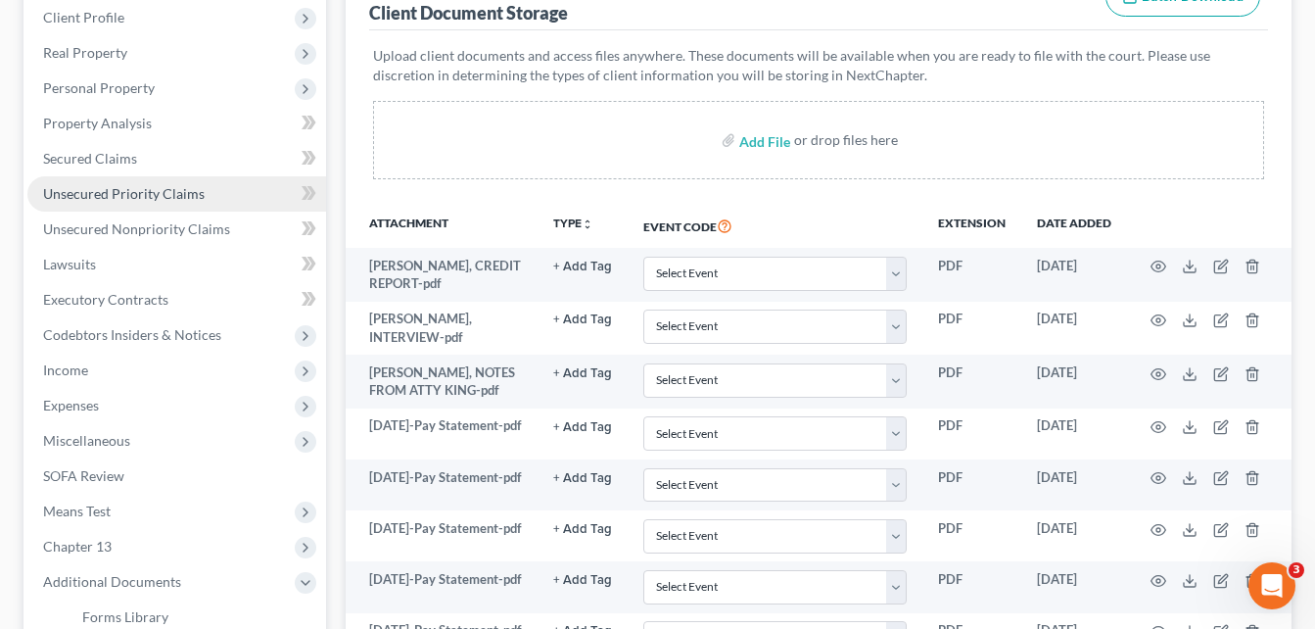
click at [104, 192] on span "Unsecured Priority Claims" at bounding box center [124, 193] width 162 height 17
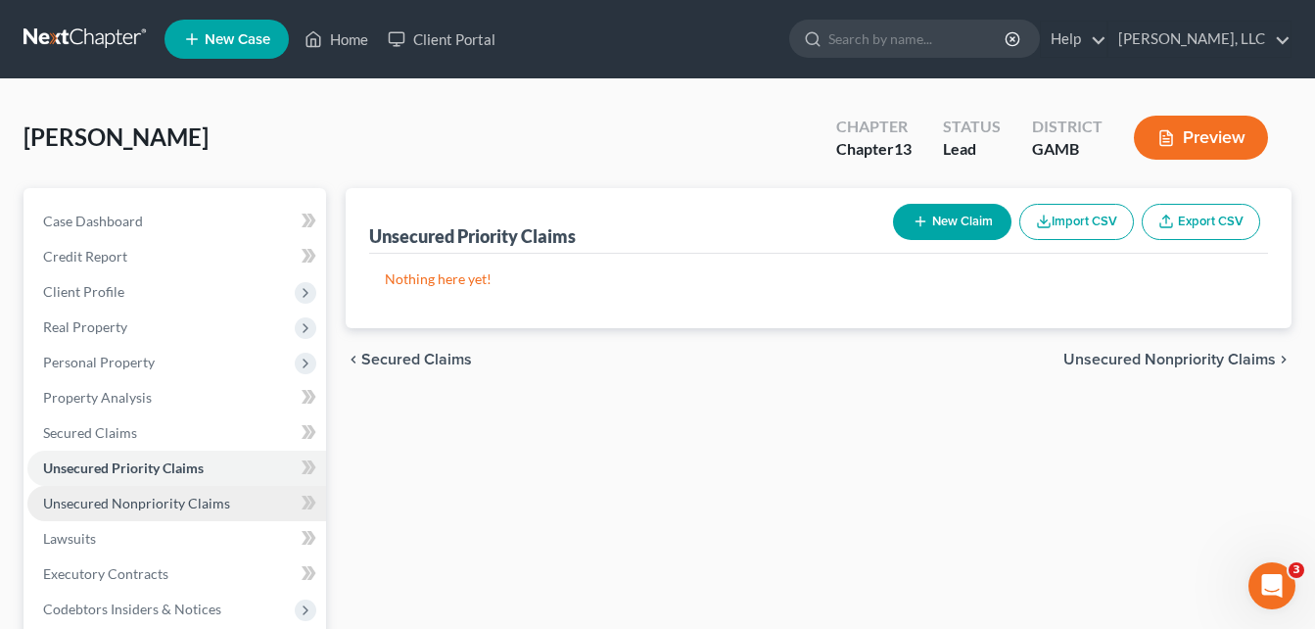
click at [114, 506] on span "Unsecured Nonpriority Claims" at bounding box center [136, 503] width 187 height 17
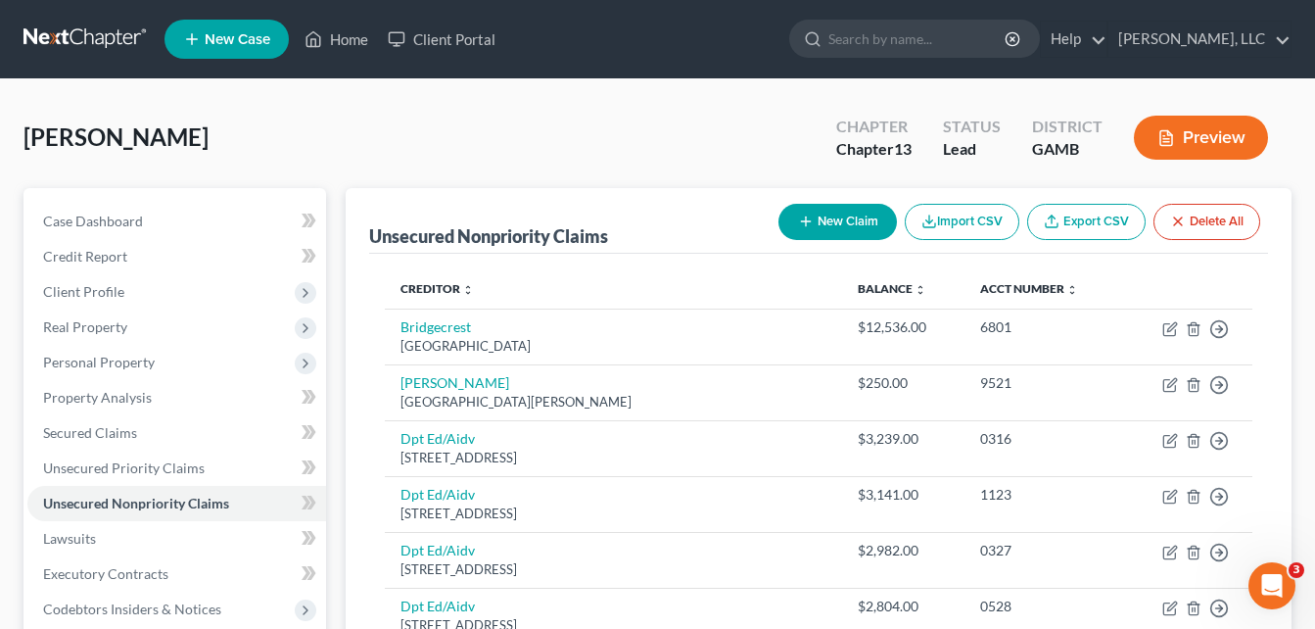
click at [356, 47] on link "Home" at bounding box center [336, 39] width 83 height 35
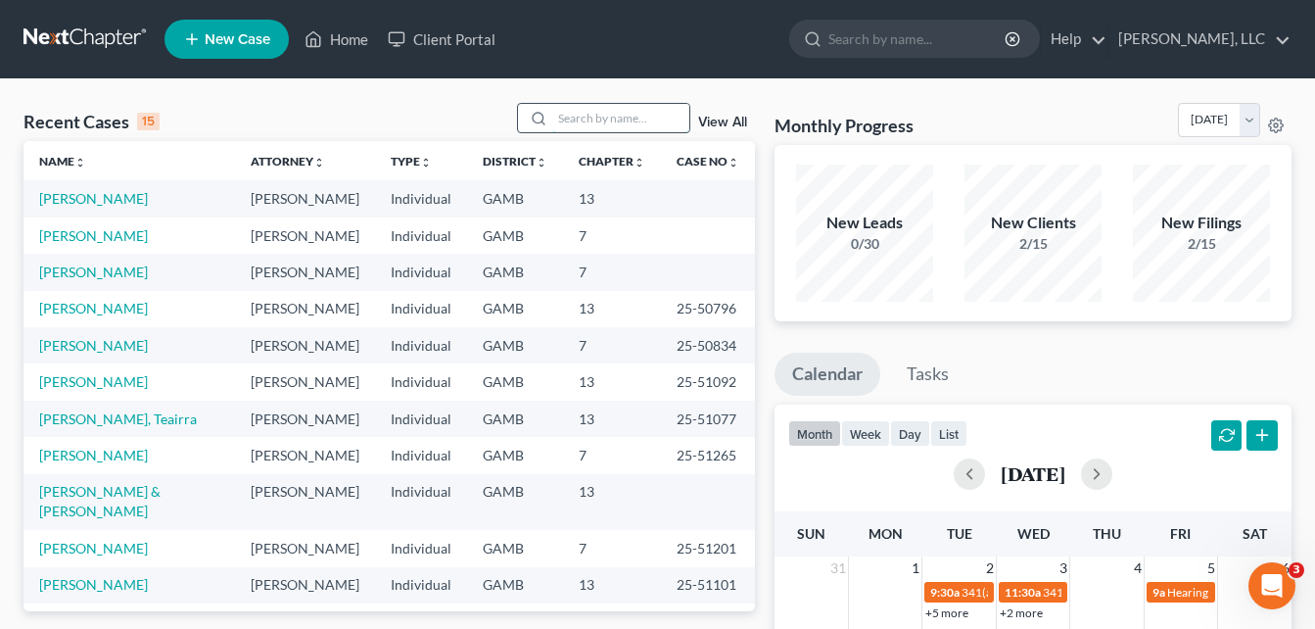
click at [582, 120] on input "search" at bounding box center [620, 118] width 137 height 28
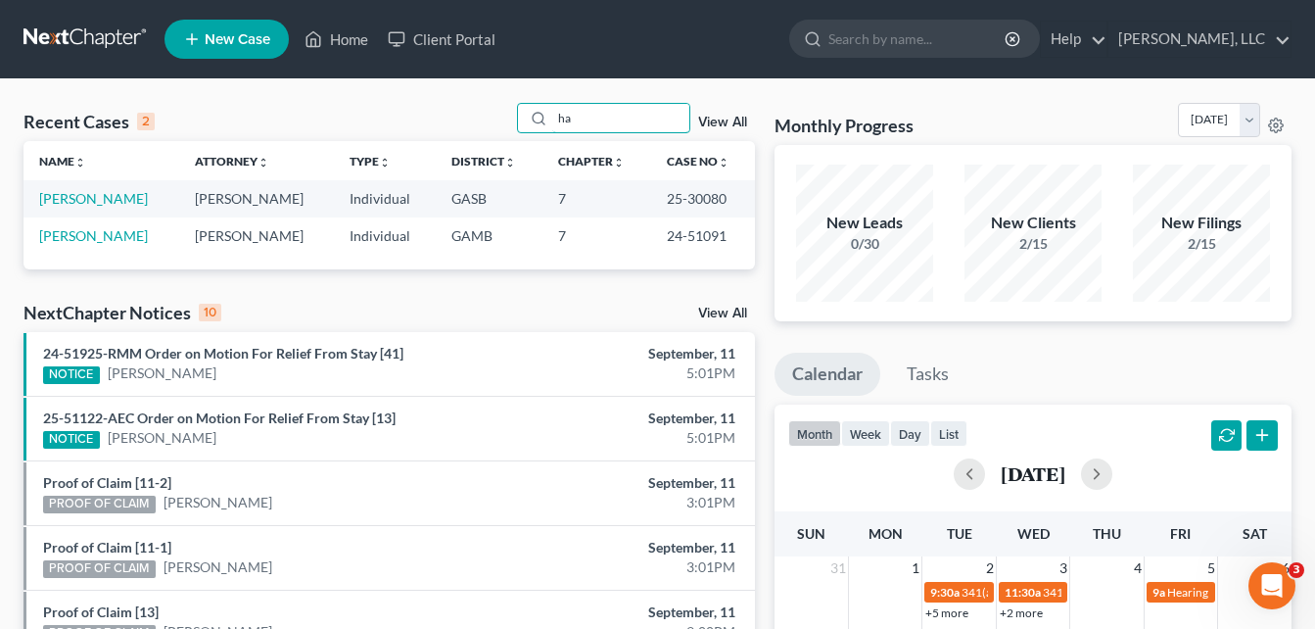
type input "h"
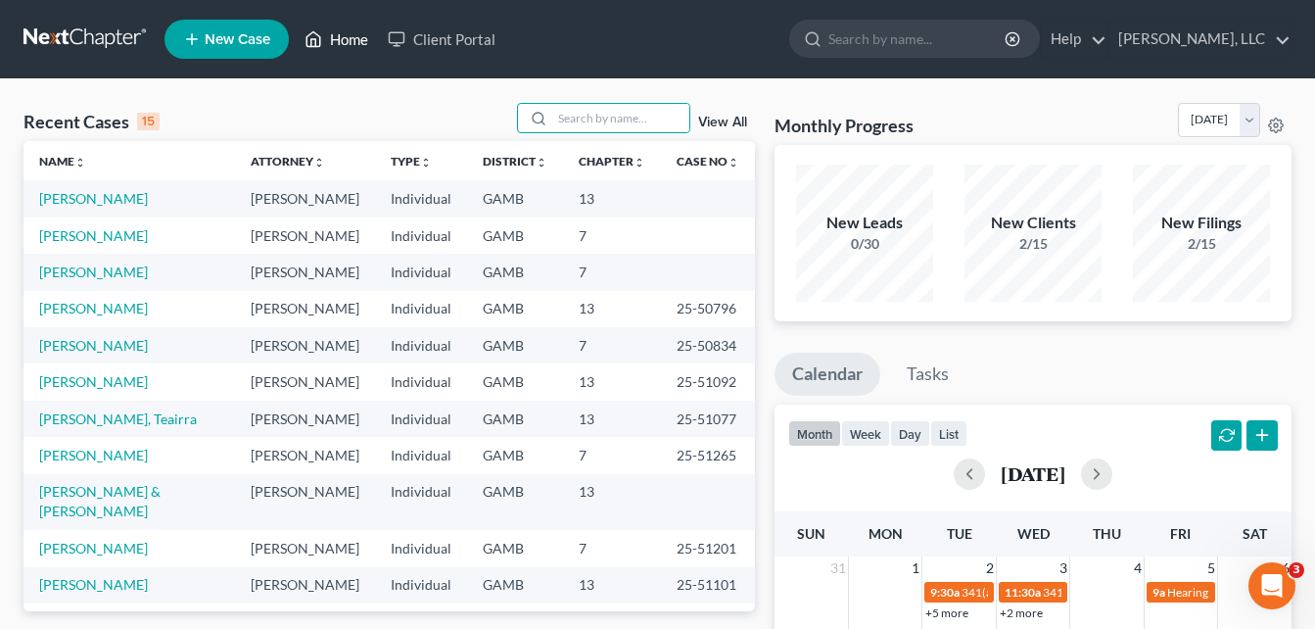
click at [341, 36] on link "Home" at bounding box center [336, 39] width 83 height 35
